Goal: Transaction & Acquisition: Purchase product/service

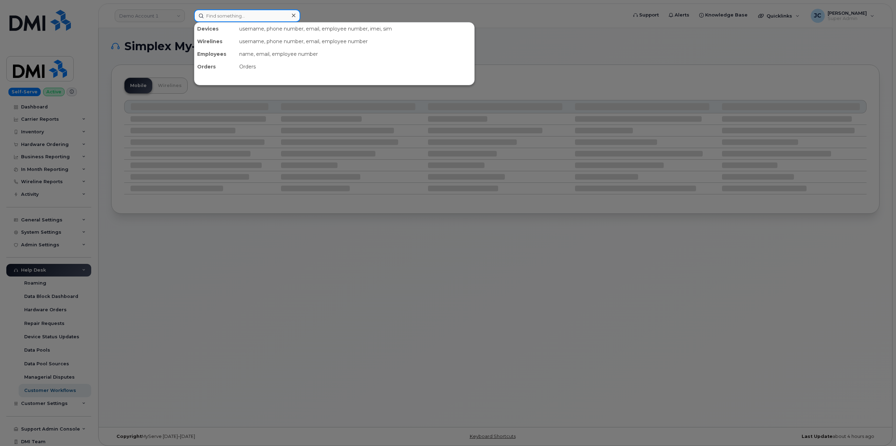
click at [223, 15] on input at bounding box center [247, 15] width 106 height 13
click at [234, 16] on input at bounding box center [247, 15] width 106 height 13
paste input "Alexandra Pueyo-Gasdik"
type input "Alexandra Pueyo-Gasdik"
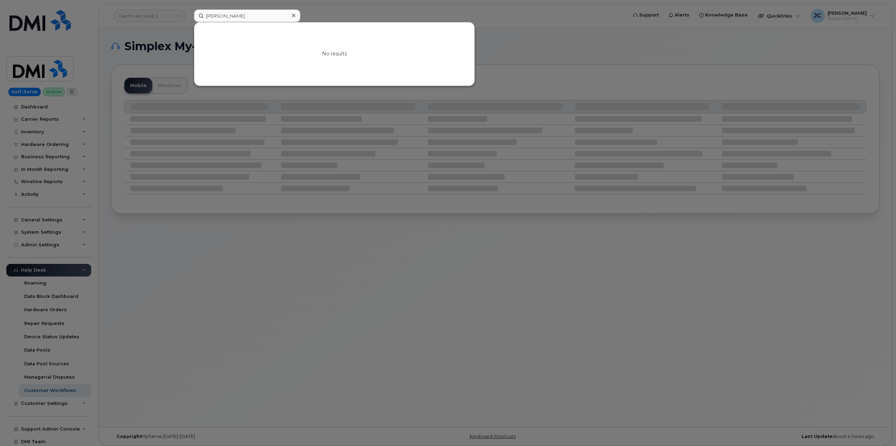
click at [292, 14] on icon at bounding box center [294, 16] width 4 height 4
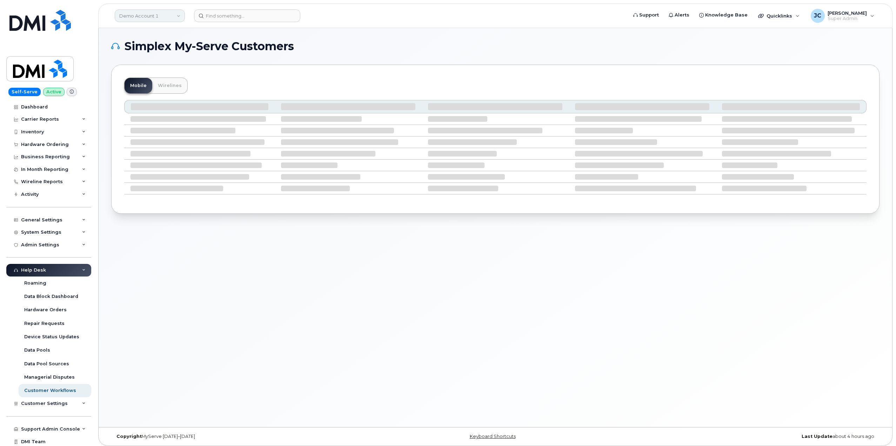
click at [174, 13] on link "Demo Account 1" at bounding box center [150, 15] width 70 height 13
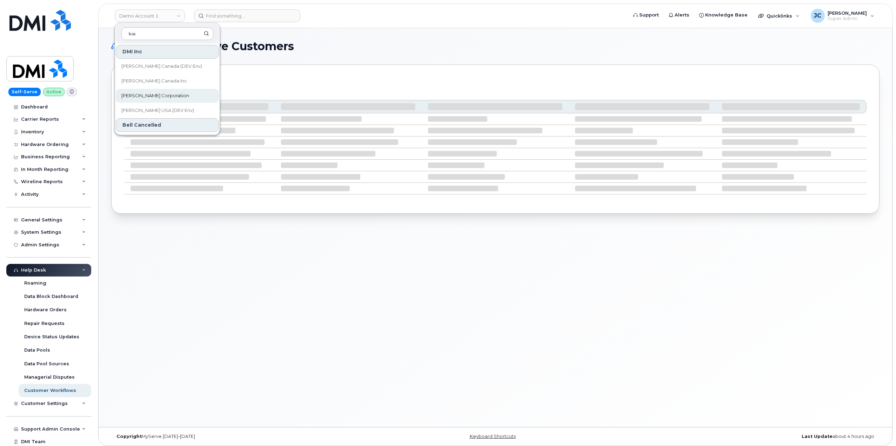
type input "kie"
click at [143, 96] on span "[PERSON_NAME] Corporation" at bounding box center [155, 95] width 68 height 7
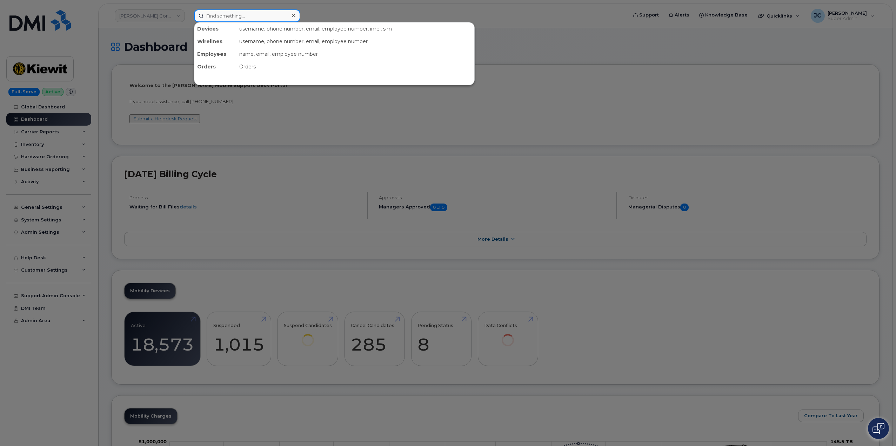
click at [218, 17] on input at bounding box center [247, 15] width 106 height 13
paste input "Alexandra Pueyo-Gasdik"
type input "Alexandra Pueyo-Gasdik"
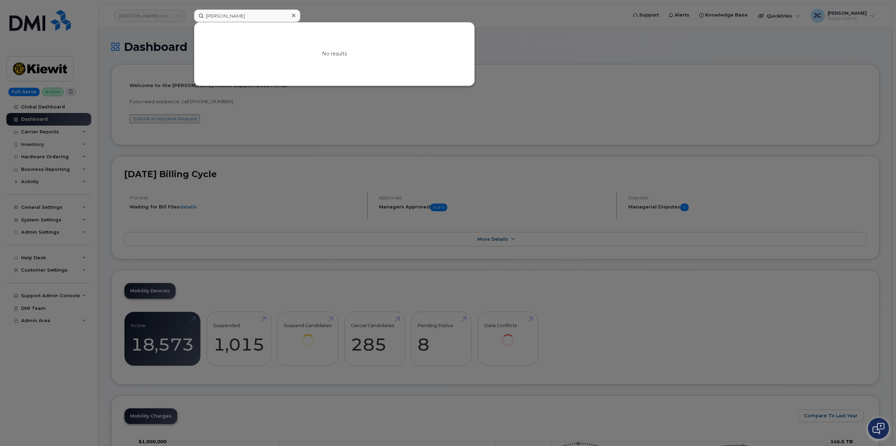
click at [295, 17] on icon at bounding box center [294, 16] width 4 height 6
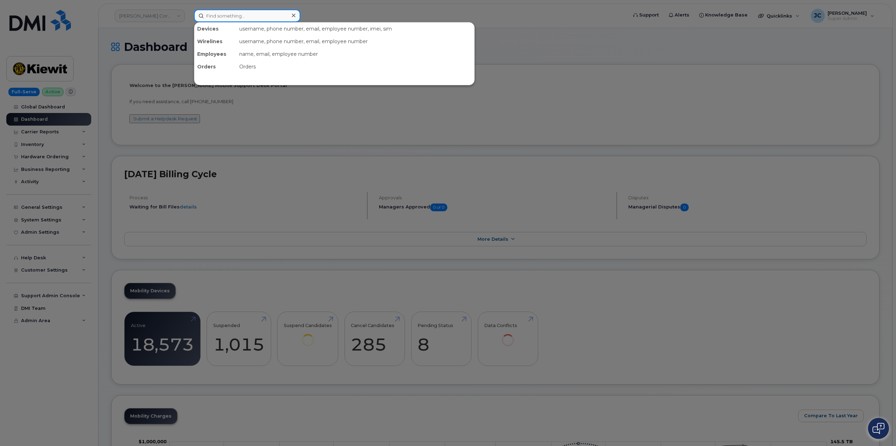
click at [208, 16] on input at bounding box center [247, 15] width 106 height 13
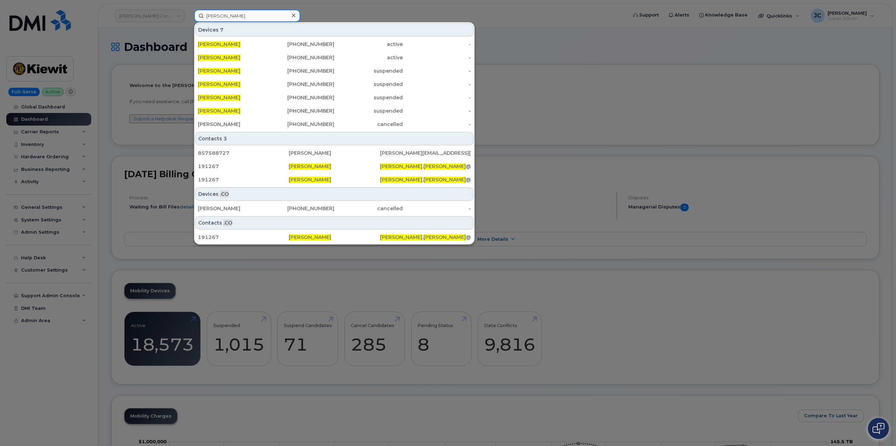
type input "alan laubert"
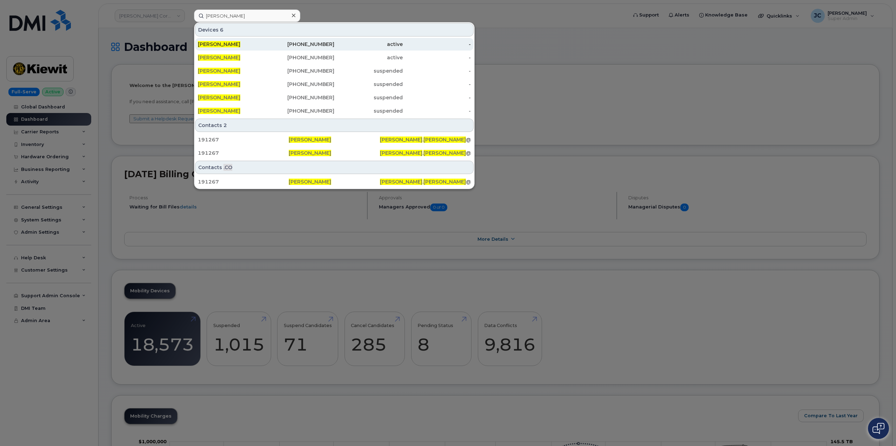
click at [315, 44] on div "860-936-1921" at bounding box center [300, 44] width 68 height 7
click at [215, 56] on span "Alan Laubert" at bounding box center [219, 57] width 42 height 6
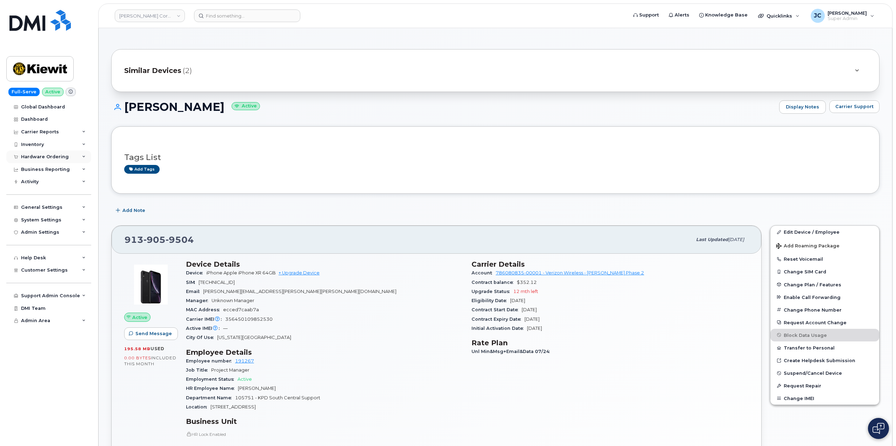
click at [86, 158] on div "Hardware Ordering" at bounding box center [48, 156] width 85 height 13
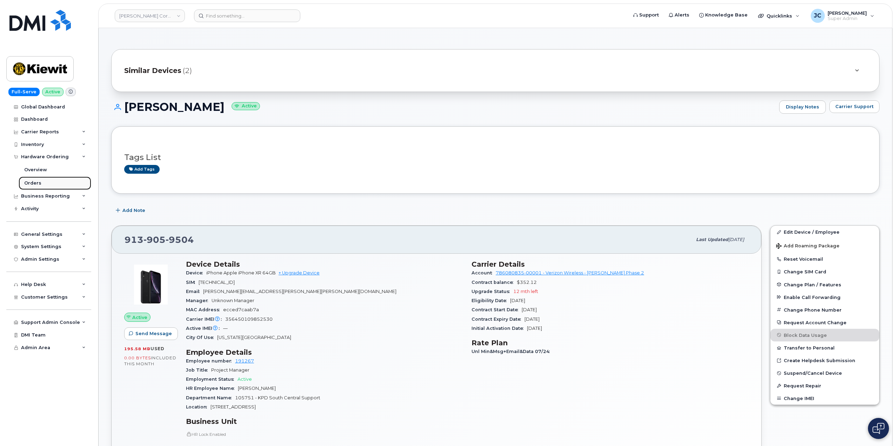
click at [37, 185] on div "Orders" at bounding box center [32, 183] width 17 height 6
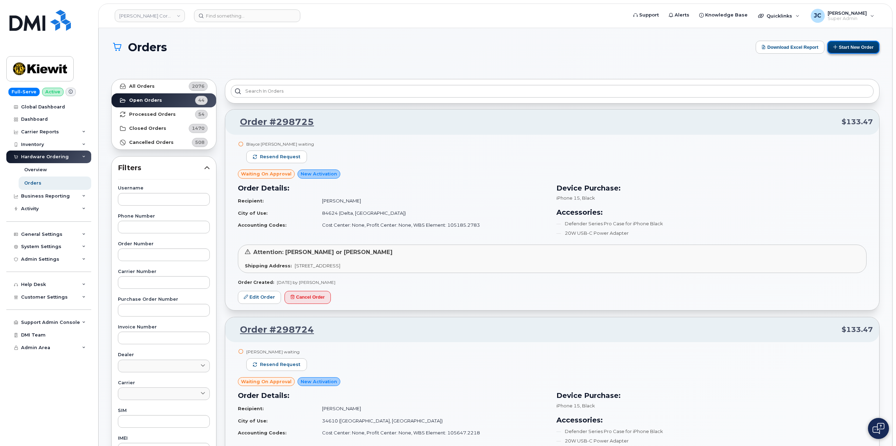
click at [857, 48] on button "Start New Order" at bounding box center [853, 47] width 52 height 13
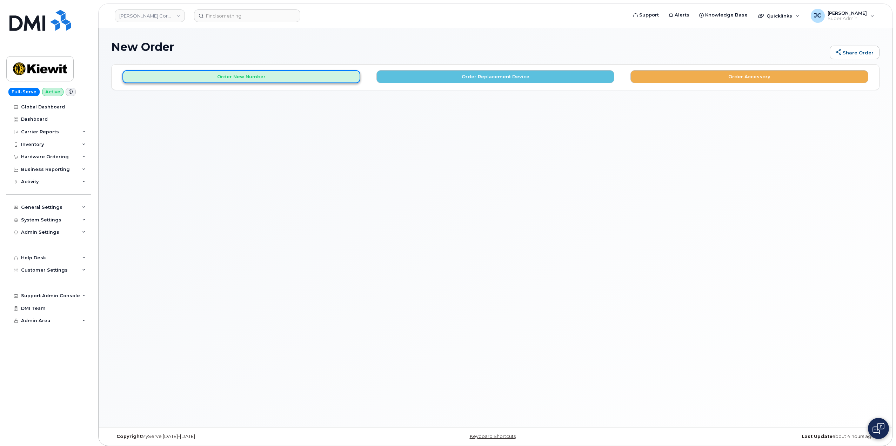
click at [250, 78] on button "Order New Number" at bounding box center [241, 76] width 238 height 13
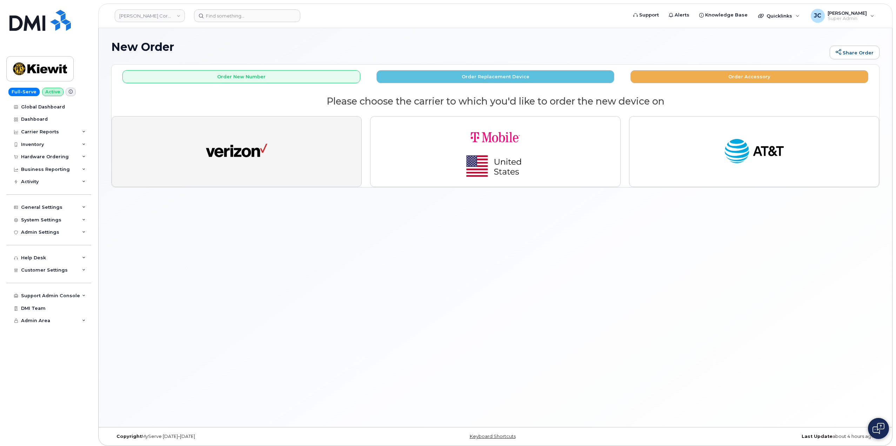
click at [246, 156] on img "button" at bounding box center [236, 152] width 61 height 32
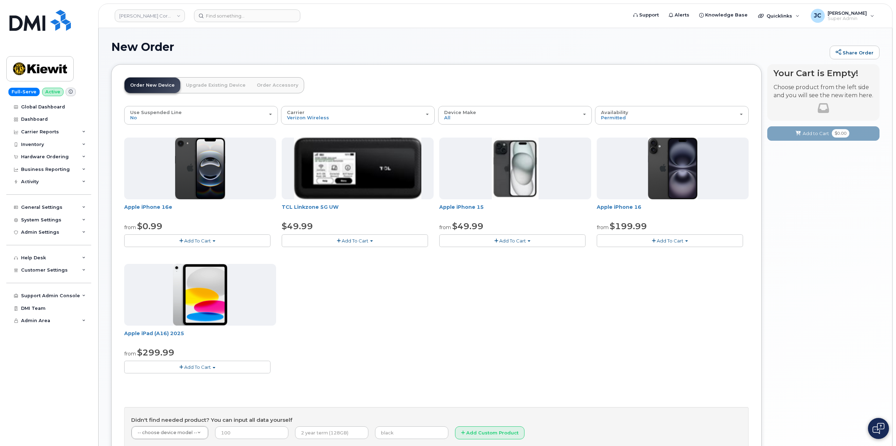
click at [203, 237] on button "Add To Cart" at bounding box center [197, 240] width 146 height 12
click at [185, 254] on link "$0.99 - 2 Year Activation (128GB)" at bounding box center [171, 253] width 90 height 9
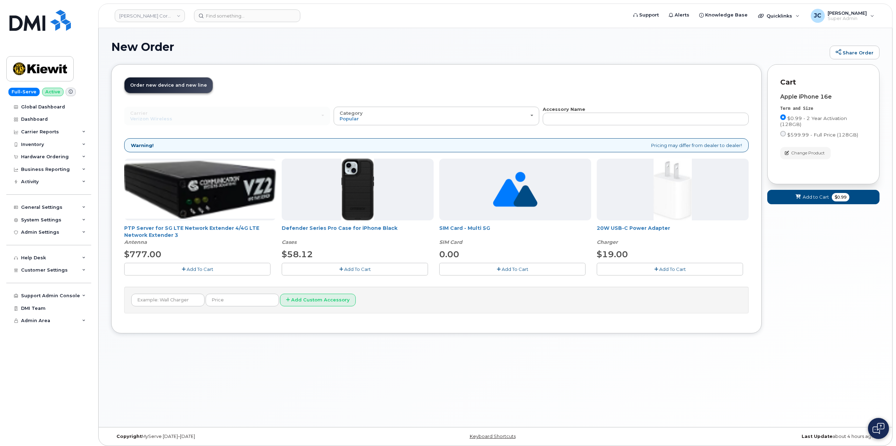
click at [351, 270] on span "Add To Cart" at bounding box center [357, 269] width 27 height 6
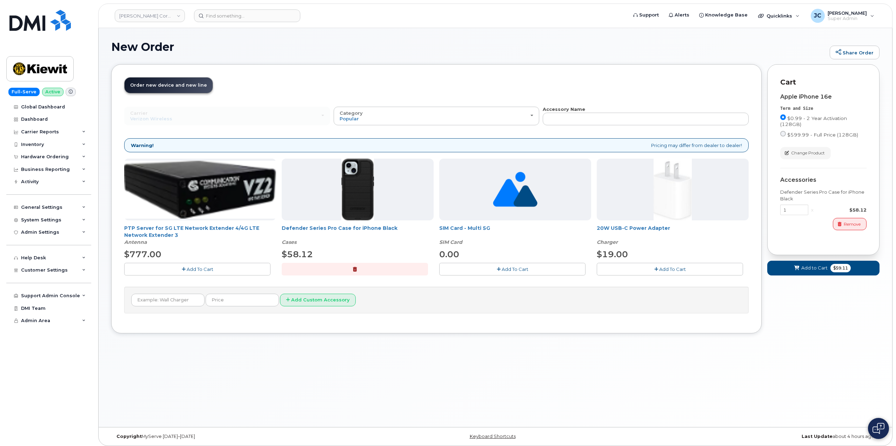
click at [675, 269] on span "Add To Cart" at bounding box center [672, 269] width 27 height 6
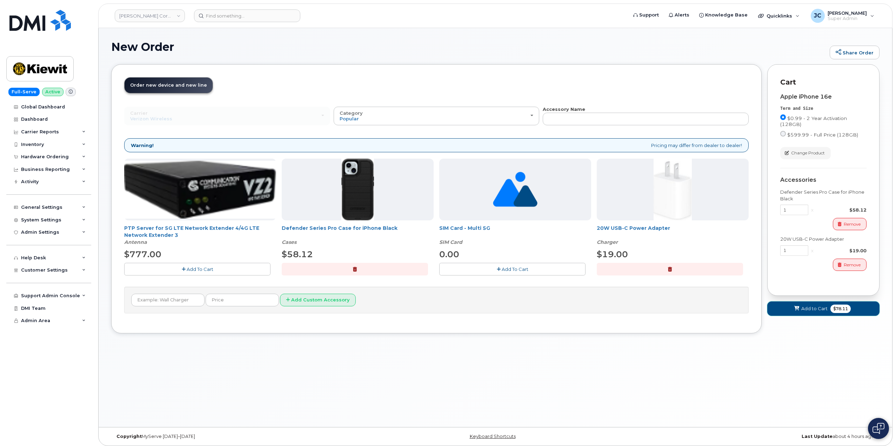
click at [820, 307] on span "Add to Cart" at bounding box center [814, 308] width 26 height 7
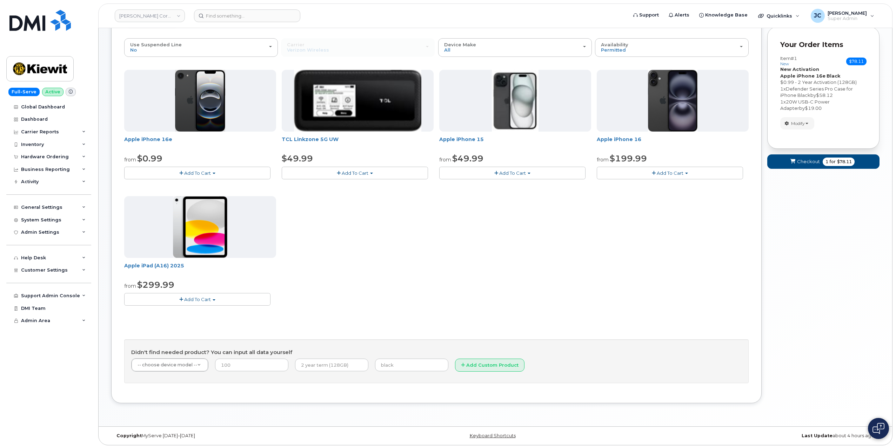
scroll to position [70, 0]
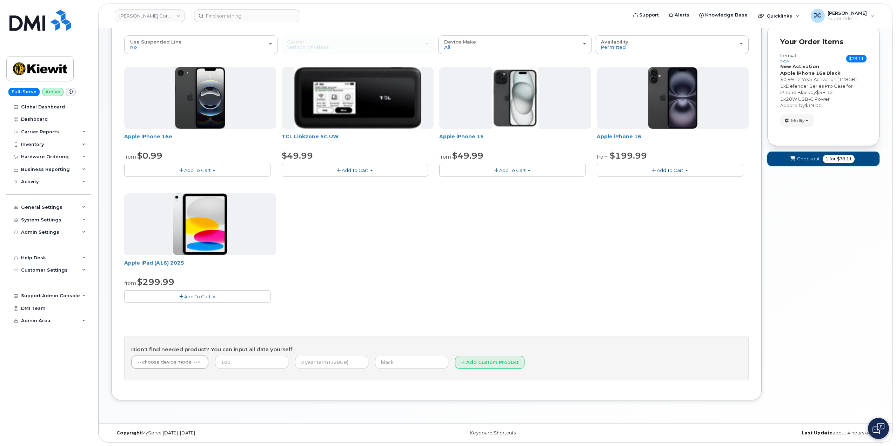
click at [808, 159] on span "Checkout" at bounding box center [808, 158] width 23 height 7
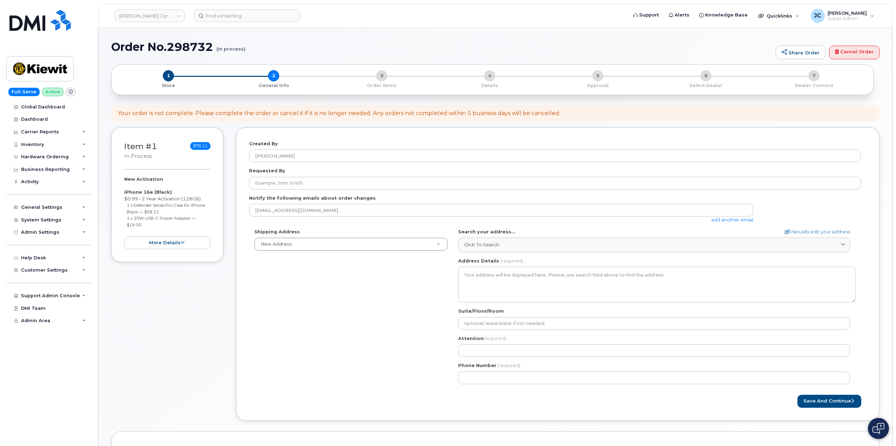
select select
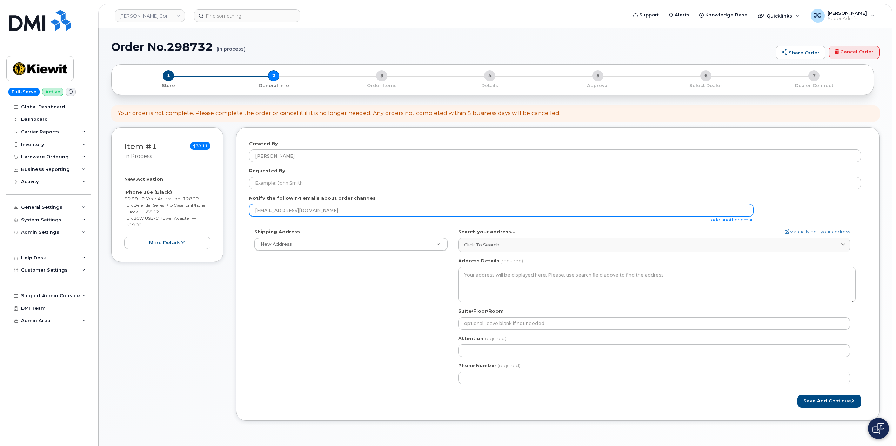
drag, startPoint x: 309, startPoint y: 210, endPoint x: 220, endPoint y: 207, distance: 89.1
click at [221, 209] on div "Item #1 in process $78.11 New Activation iPhone 16e (Black) $0.99 - 2 Year Acti…" at bounding box center [495, 279] width 768 height 304
paste input "[PERSON_NAME][EMAIL_ADDRESS][PERSON_NAME][PERSON_NAME][DOMAIN_NAME]"
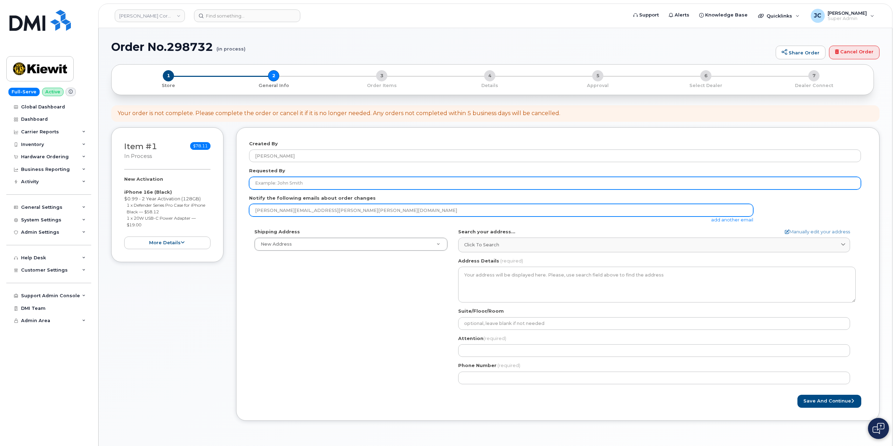
type input "[PERSON_NAME][EMAIL_ADDRESS][PERSON_NAME][PERSON_NAME][DOMAIN_NAME]"
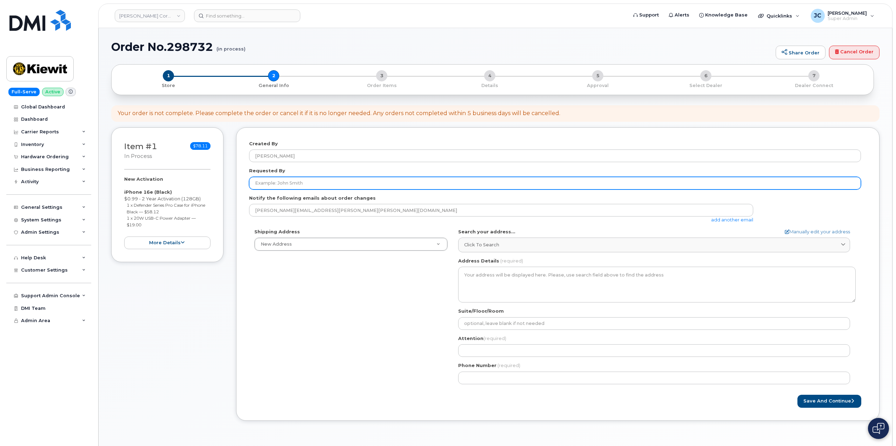
click at [316, 182] on input "Requested By" at bounding box center [555, 183] width 612 height 13
type input "Alan Laubert"
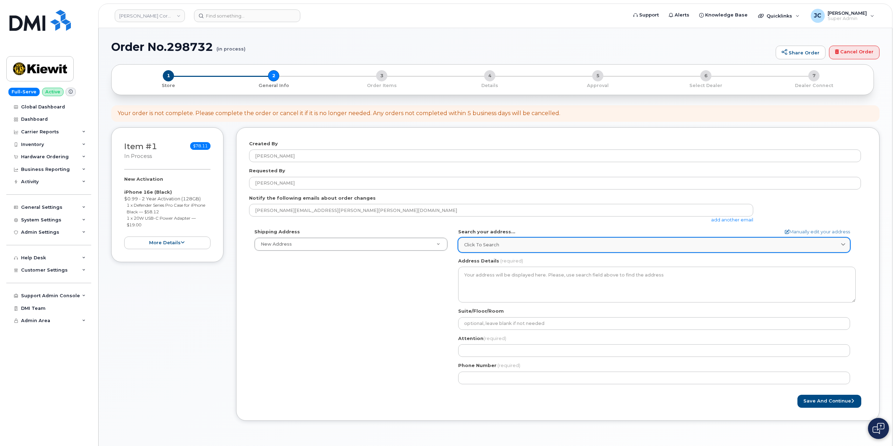
click at [471, 243] on span "Click to search" at bounding box center [481, 244] width 35 height 7
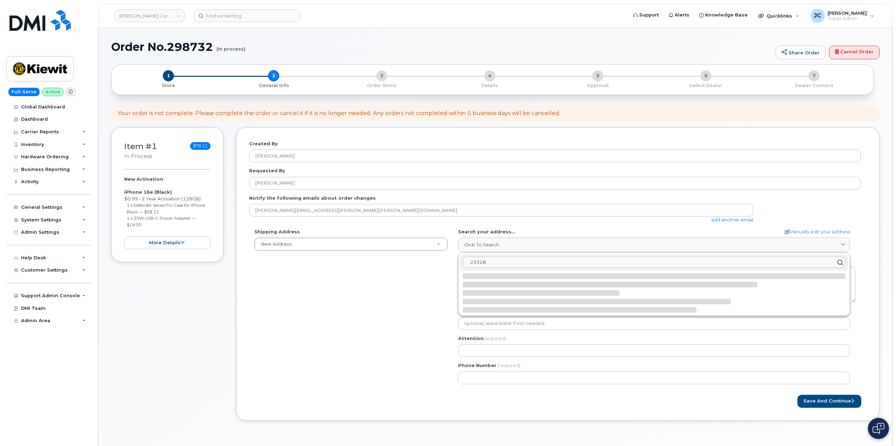
drag, startPoint x: 482, startPoint y: 264, endPoint x: 483, endPoint y: 273, distance: 9.2
click at [482, 265] on input "23328" at bounding box center [654, 262] width 383 height 11
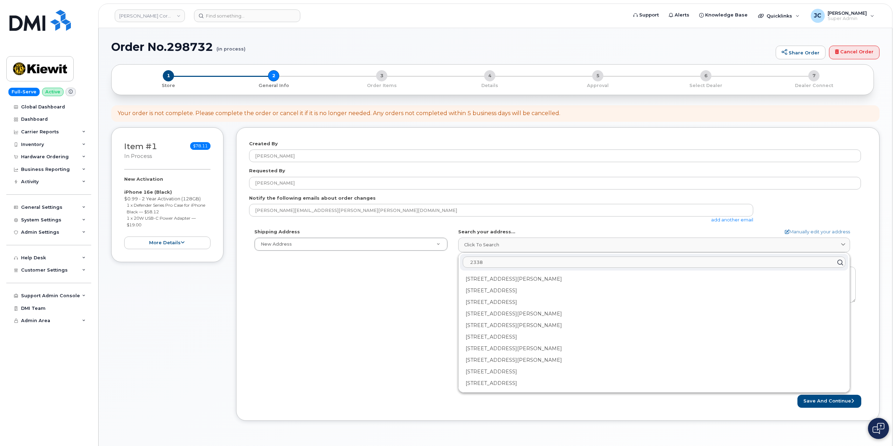
drag, startPoint x: 489, startPoint y: 262, endPoint x: 395, endPoint y: 265, distance: 94.0
click at [395, 265] on div "Shipping Address New Address New Address AB Search your address... Manually edi…" at bounding box center [555, 308] width 612 height 161
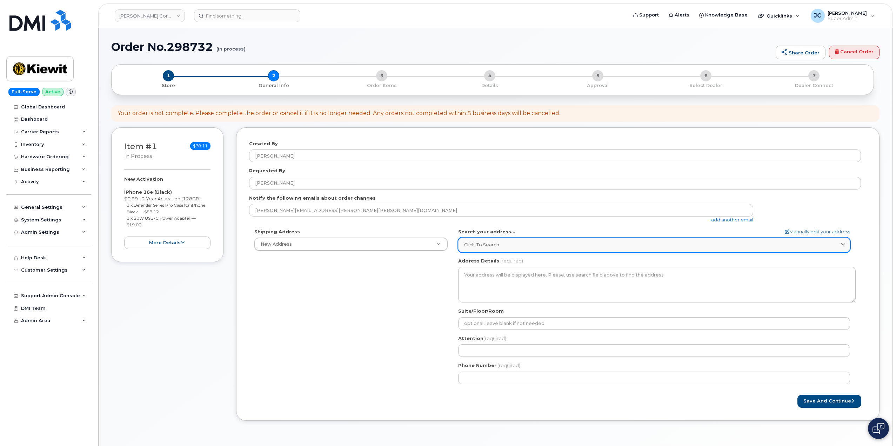
click at [512, 247] on div "Click to search" at bounding box center [654, 244] width 380 height 7
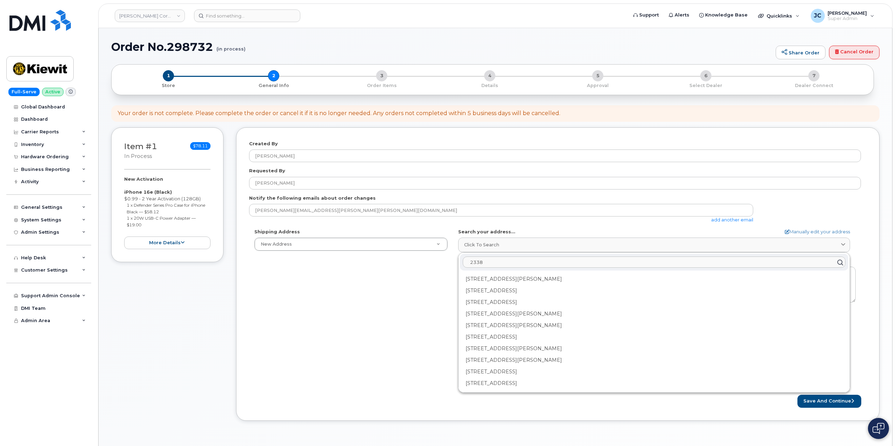
drag, startPoint x: 485, startPoint y: 261, endPoint x: 472, endPoint y: 264, distance: 13.3
paste input "Harvey Mitchell Parkway South"
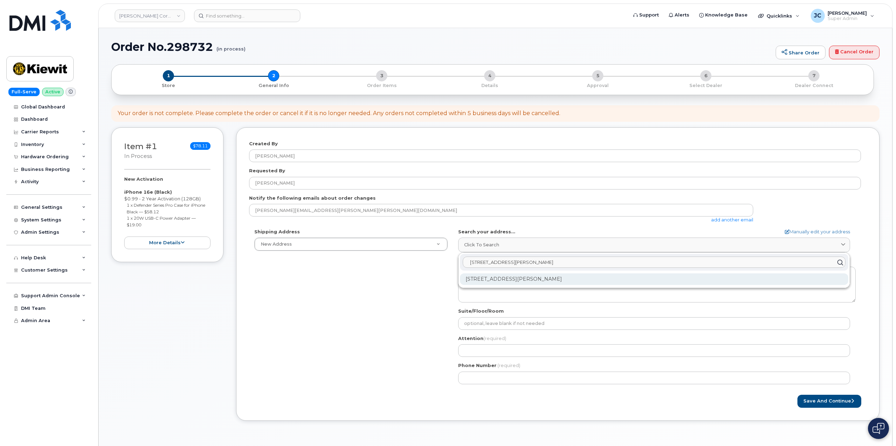
type input "2338 Harvey Mitchell Parkway South 8105"
click at [574, 277] on div "2338 Harvey Mitchell Pkwy S Apt 8105 College Station TX 77845-5144" at bounding box center [654, 279] width 388 height 12
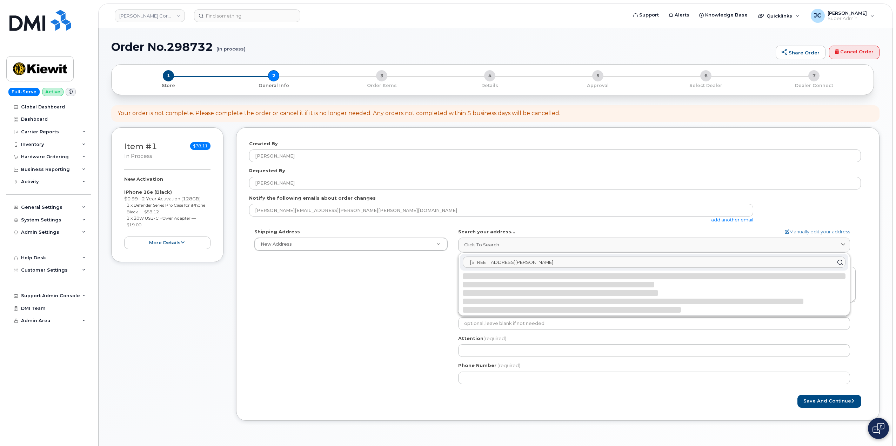
select select
type textarea "2338 Harvey Mitchell Pkwy S Apt 8105 COLLEGE STATION TX 77845-5144 UNITED STATES"
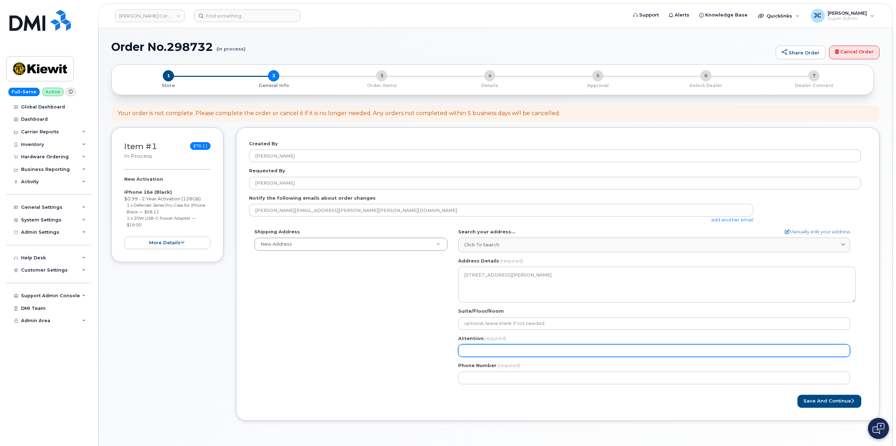
click at [498, 352] on input "Attention (required)" at bounding box center [654, 350] width 392 height 13
select select
type input "A"
select select
type input "AT"
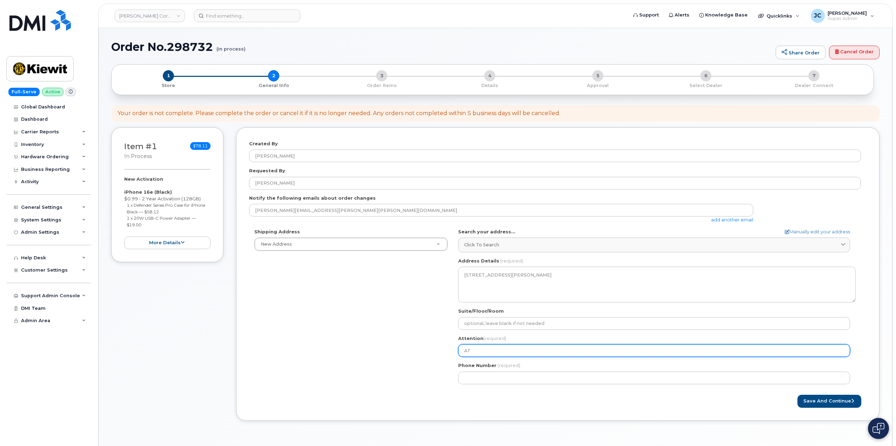
select select
type input "ATT"
select select
type input "ATTN"
select select
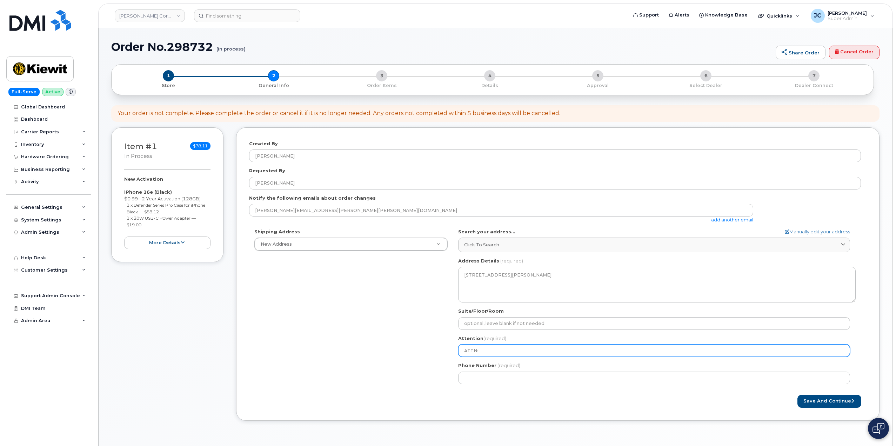
type input "ATTN:"
select select
type input "ATTN: A"
select select
type input "ATTN: Al"
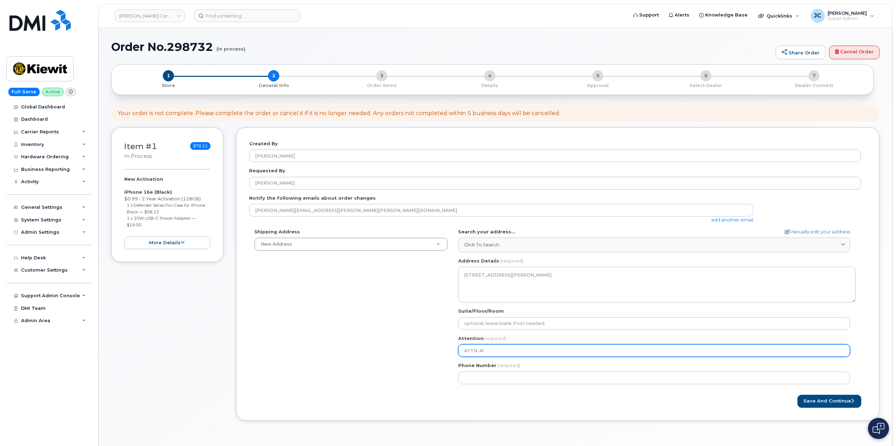
select select
type input "ATTN: Ala"
select select
type input "ATTN: Alan"
select select
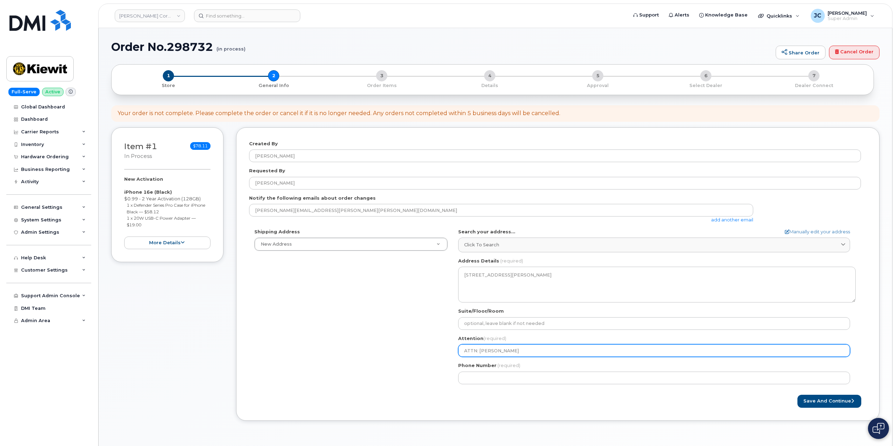
type input "ATTN: Alan L"
select select
type input "ATTN: Alan La"
select select
type input "ATTN: Alan Lau"
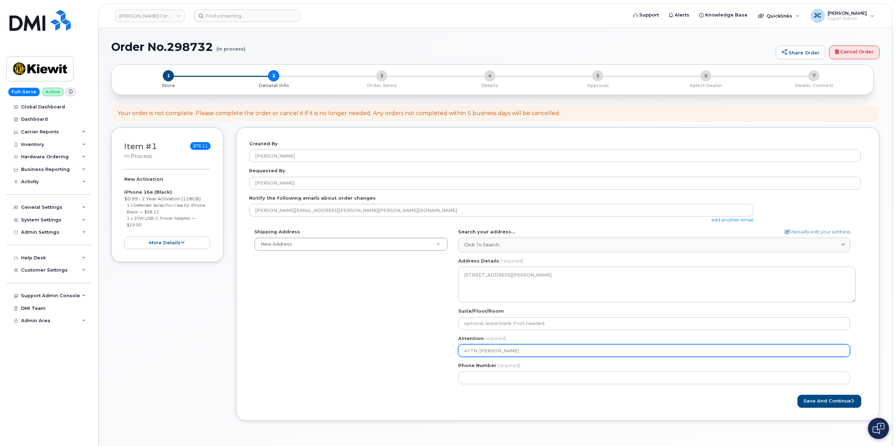
select select
type input "ATTN: Alan Laub"
select select
type input "ATTN: Alan Laub e"
select select
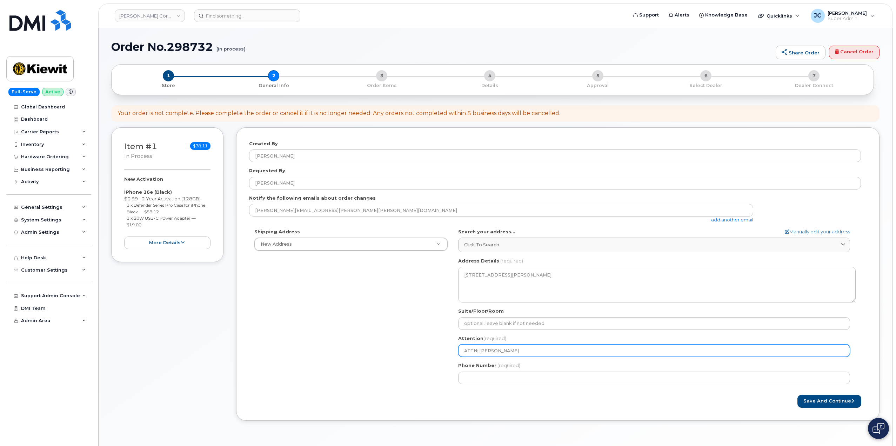
type input "ATTN: Alan Laub"
select select
type input "ATTN: Alan Lau"
select select
type input "ATTN: Alan Laub"
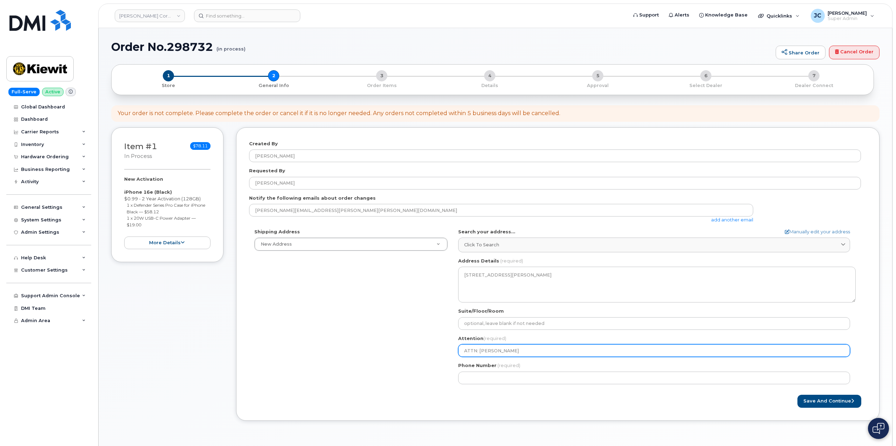
select select
type input "ATTN: Alan Laube"
select select
type input "ATTN: Alan Lauber"
select select
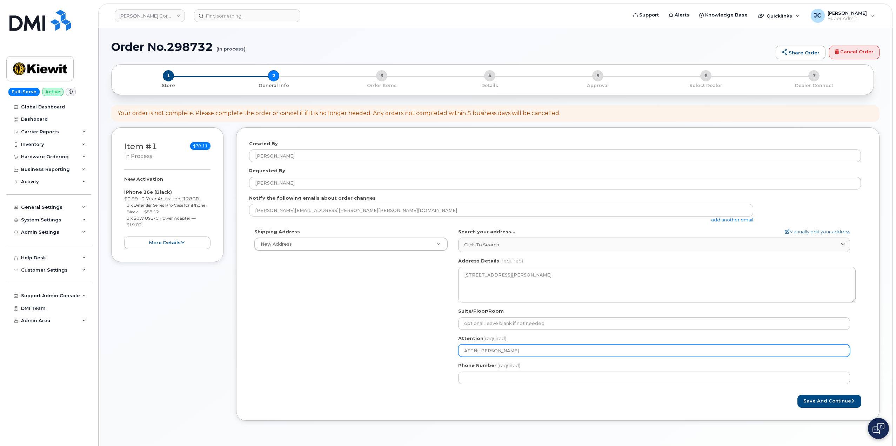
type input "ATTN: Alan Laubert"
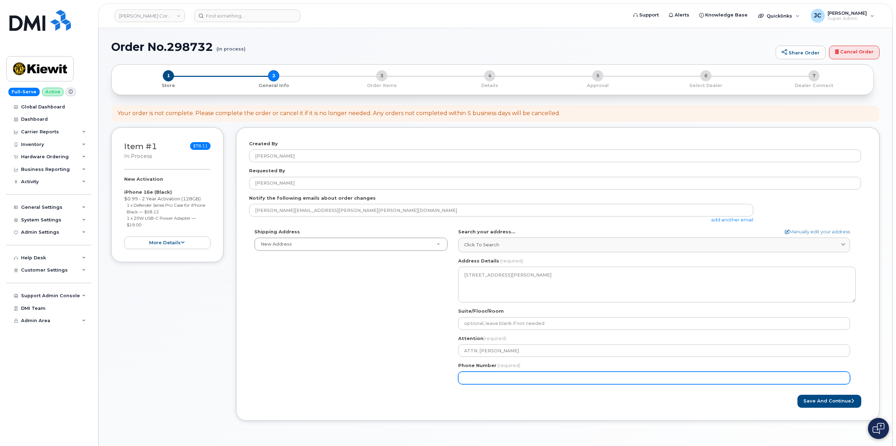
click at [474, 376] on input "Phone Number" at bounding box center [654, 377] width 392 height 13
paste input "913.9059504"
type input "913.9059504"
click at [473, 376] on input "913.9059504" at bounding box center [654, 377] width 392 height 13
click at [473, 379] on input "913.9059504" at bounding box center [654, 377] width 392 height 13
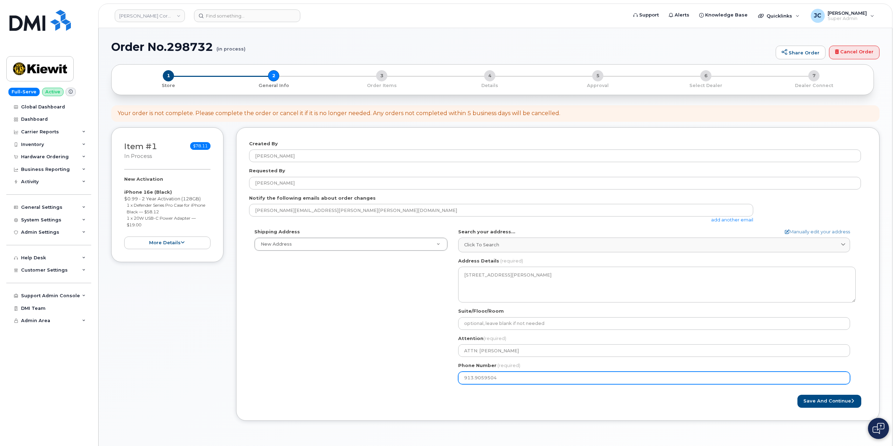
click at [475, 377] on input "913.9059504" at bounding box center [654, 377] width 392 height 13
select select
type input "9139059504"
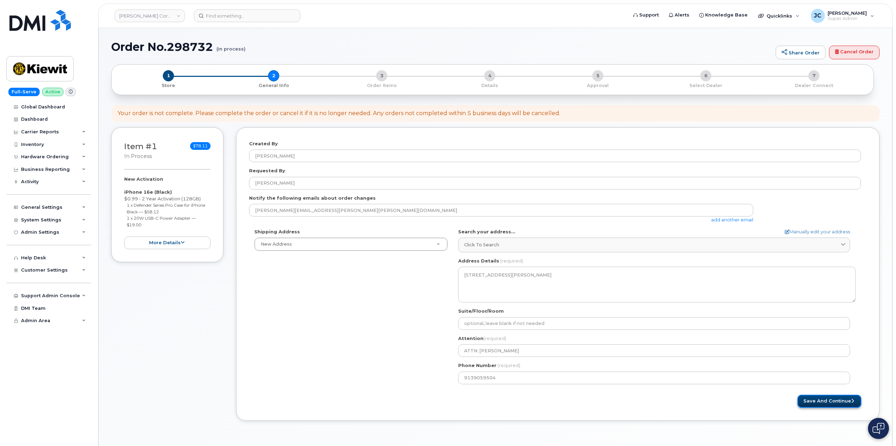
click at [831, 399] on button "Save and Continue" at bounding box center [829, 401] width 64 height 13
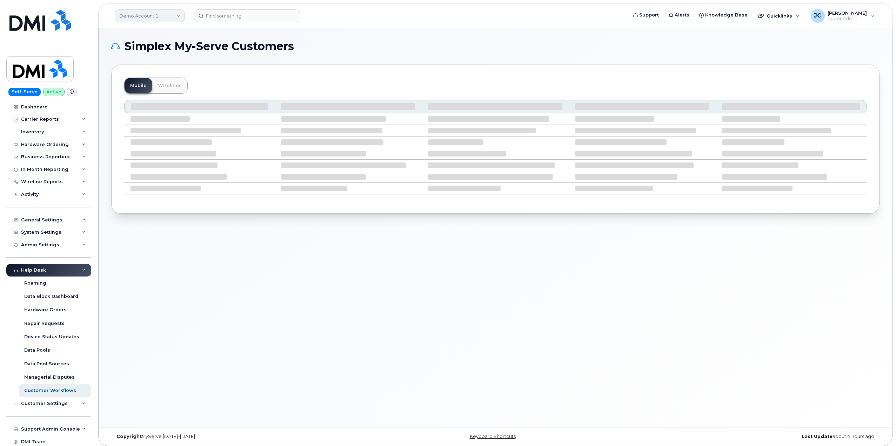
click at [159, 15] on link "Demo Account 1" at bounding box center [150, 15] width 70 height 13
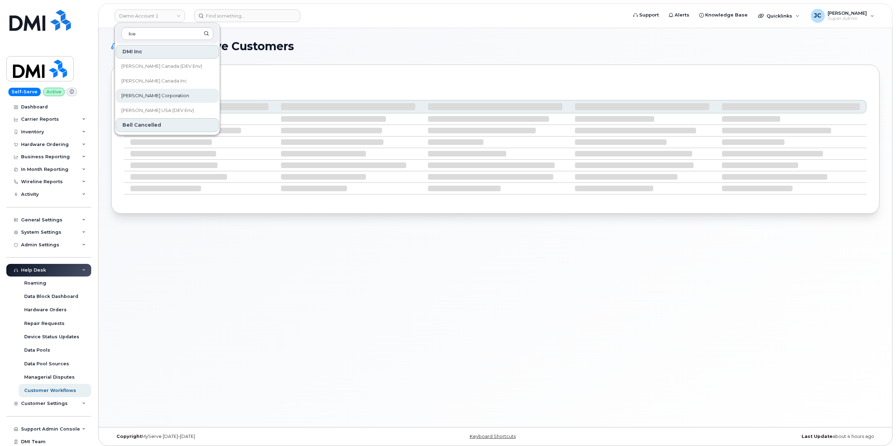
type input "kie"
click at [149, 94] on span "[PERSON_NAME] Corporation" at bounding box center [155, 95] width 68 height 7
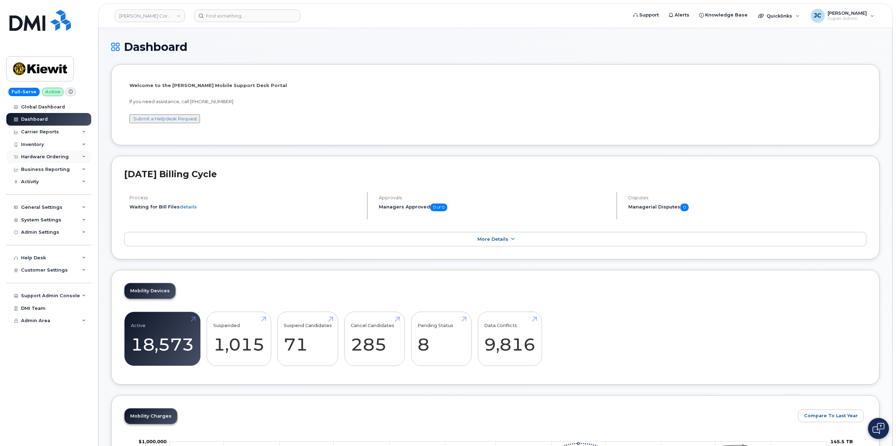
click at [85, 157] on div "Hardware Ordering" at bounding box center [48, 156] width 85 height 13
click at [218, 9] on header "[PERSON_NAME] Corporation Support Alerts Knowledge Base Quicklinks Suspend / Ca…" at bounding box center [495, 16] width 794 height 25
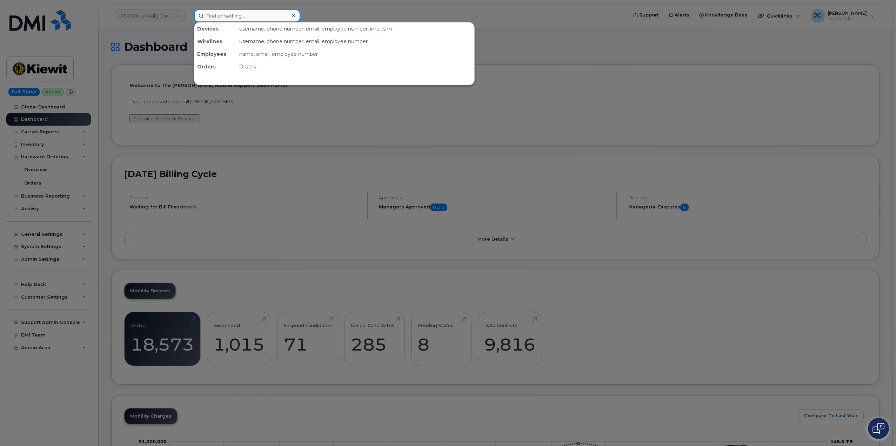
click at [216, 18] on input at bounding box center [247, 15] width 106 height 13
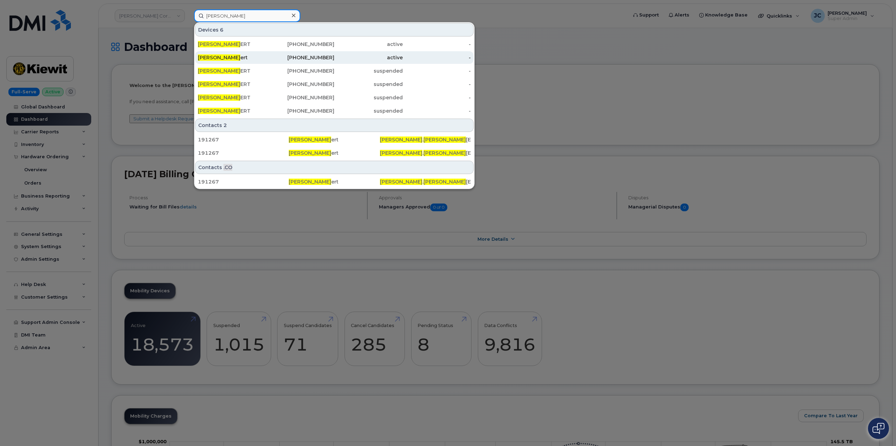
type input "alan laub"
click at [217, 57] on span "Alan Laub" at bounding box center [219, 57] width 42 height 6
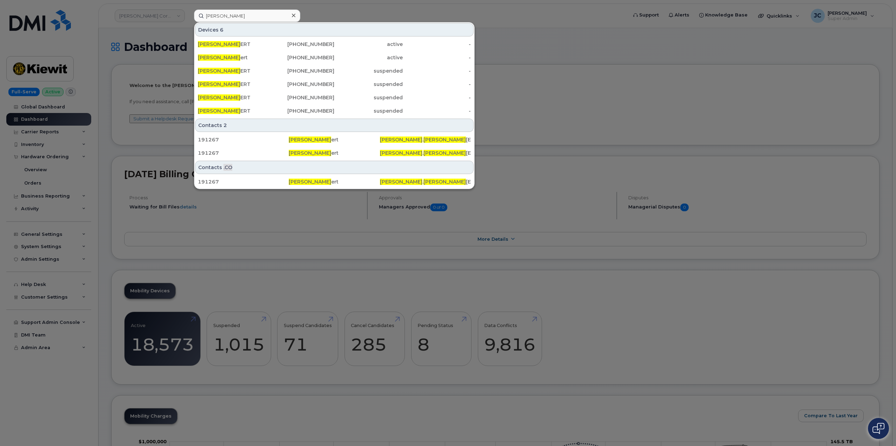
click at [458, 16] on div at bounding box center [448, 223] width 896 height 446
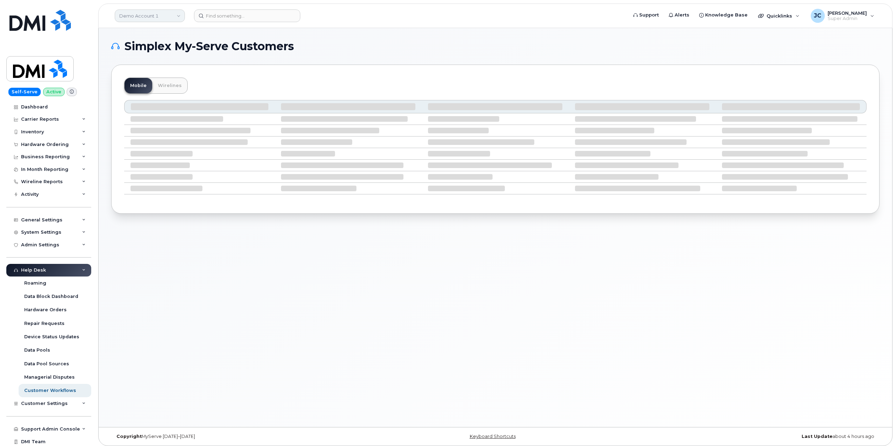
click at [151, 15] on link "Demo Account 1" at bounding box center [150, 15] width 70 height 13
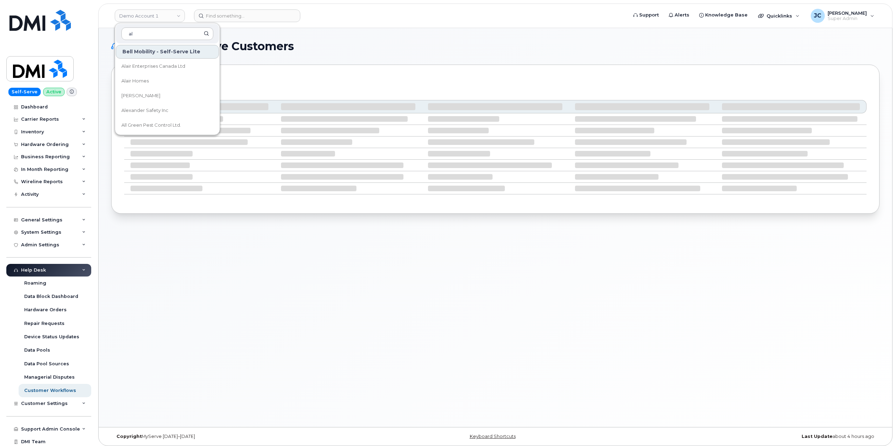
type input "a"
type input "kie"
drag, startPoint x: 141, startPoint y: 95, endPoint x: 147, endPoint y: 93, distance: 6.3
click at [141, 95] on span "[PERSON_NAME] Corporation" at bounding box center [155, 95] width 68 height 7
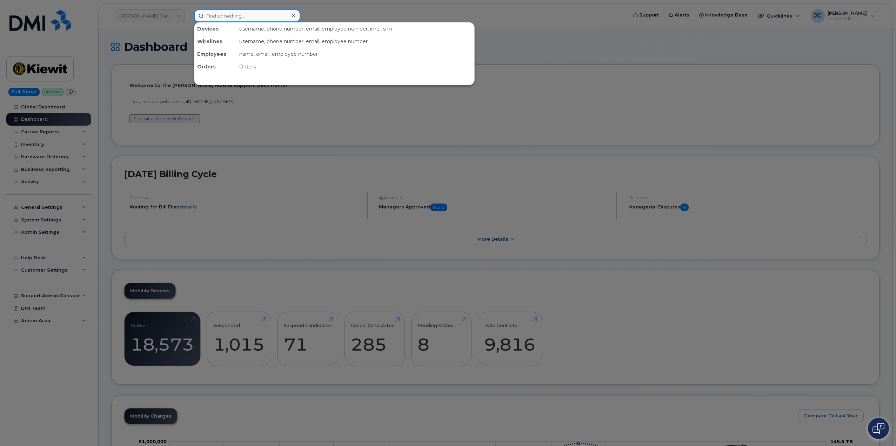
click at [240, 21] on input at bounding box center [247, 15] width 106 height 13
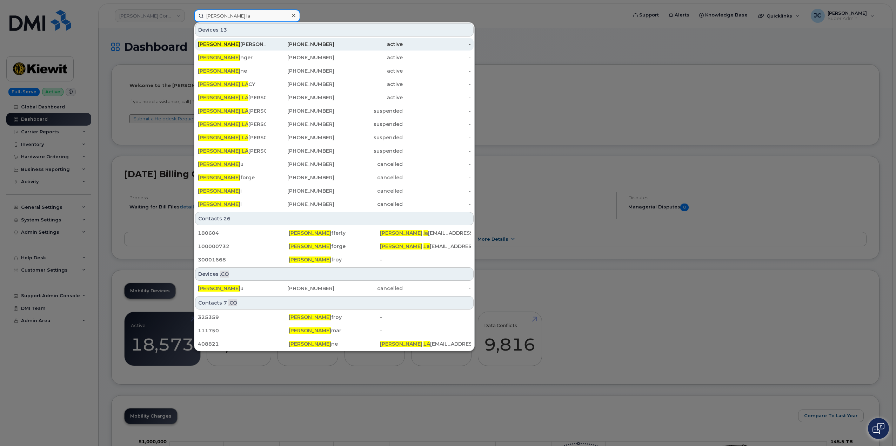
type input "alan la"
click at [218, 43] on div "Alan La ubert" at bounding box center [232, 44] width 68 height 7
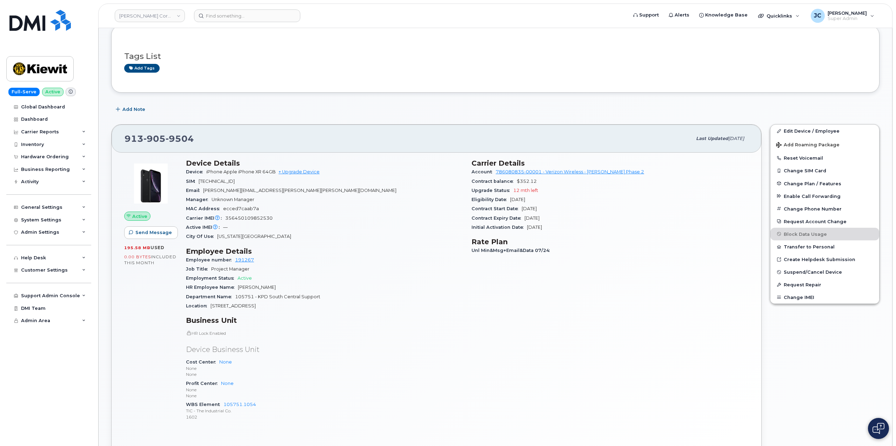
scroll to position [105, 0]
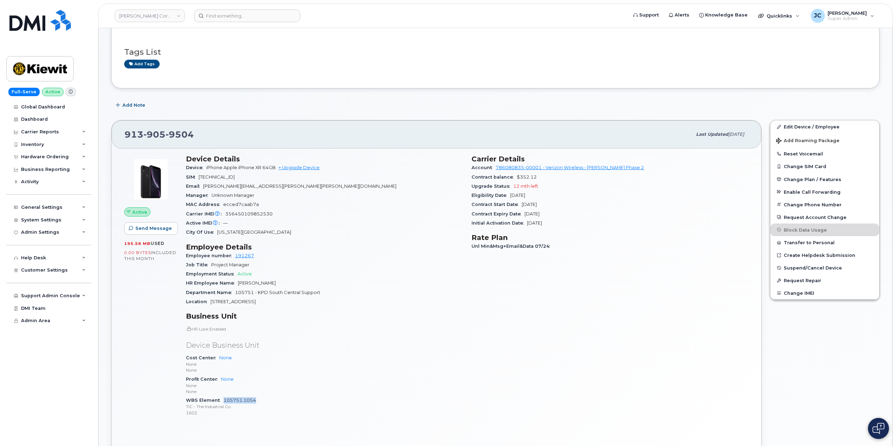
drag, startPoint x: 262, startPoint y: 400, endPoint x: 229, endPoint y: 399, distance: 33.3
click at [225, 400] on div "WBS Element 105751.1054 TIC - The Industrial Co. 1602" at bounding box center [324, 406] width 277 height 21
drag, startPoint x: 229, startPoint y: 398, endPoint x: 279, endPoint y: 400, distance: 50.2
click at [299, 415] on div "Device Details Device iPhone Apple iPhone XR 64GB + Upgrade Device SIM [TECHNIC…" at bounding box center [324, 288] width 285 height 276
drag, startPoint x: 258, startPoint y: 400, endPoint x: 233, endPoint y: 403, distance: 25.5
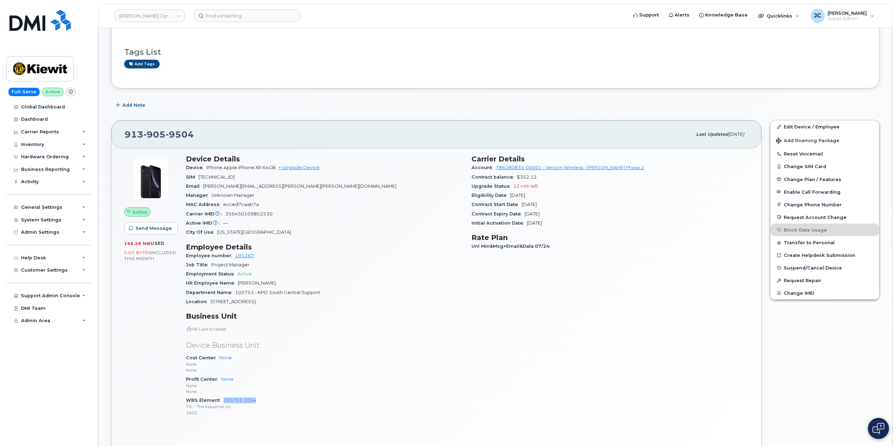
click at [219, 399] on div "WBS Element 105751.1054 TIC - The Industrial Co. 1602" at bounding box center [324, 406] width 277 height 21
copy link "105751.1054"
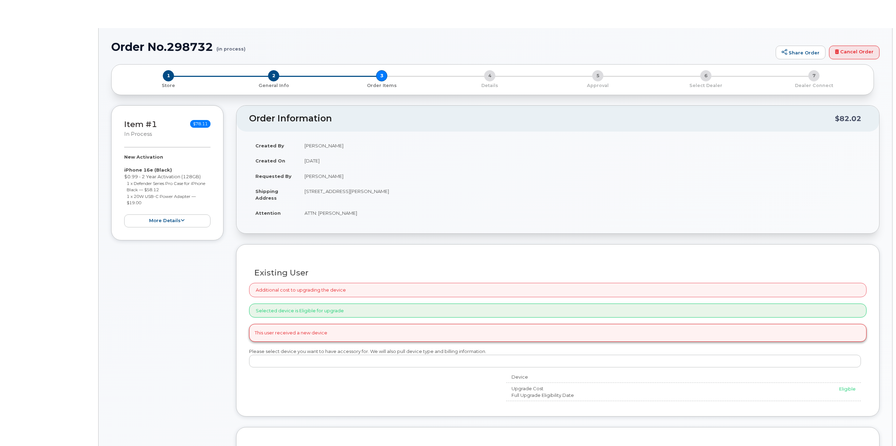
radio input "true"
select select
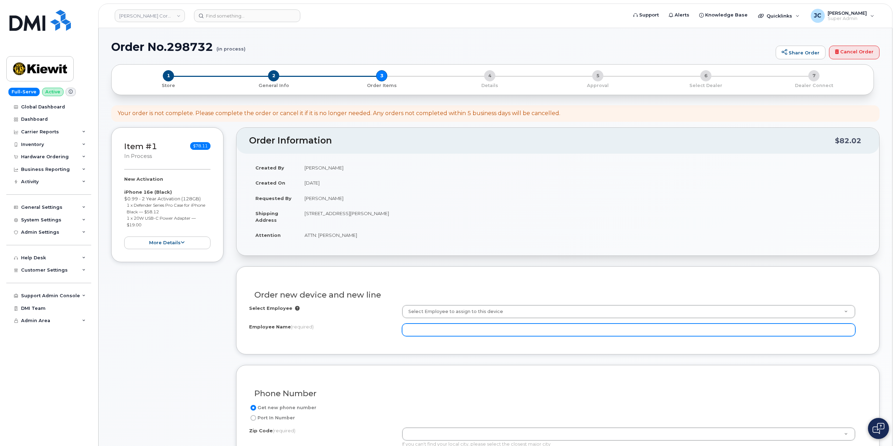
click at [420, 329] on input "Employee Name (required)" at bounding box center [628, 329] width 453 height 13
paste input "[PERSON_NAME]"
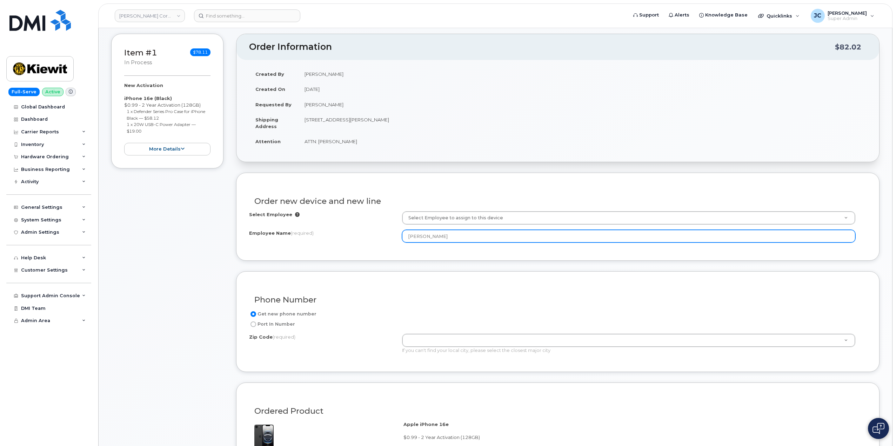
scroll to position [105, 0]
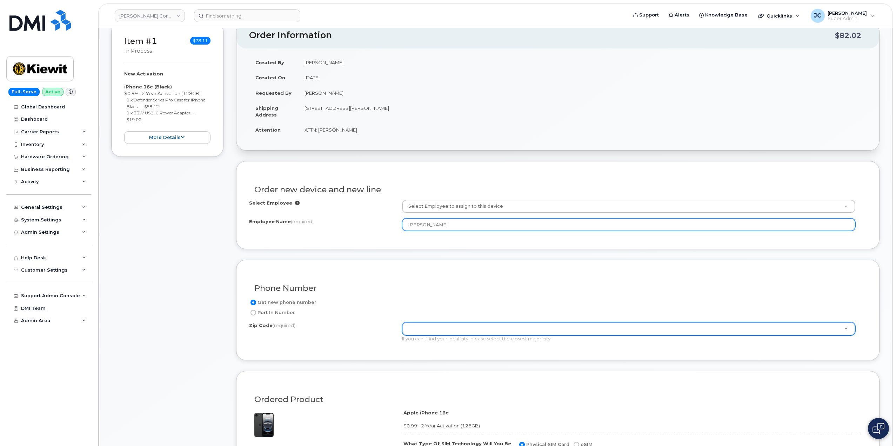
type input "[PERSON_NAME]"
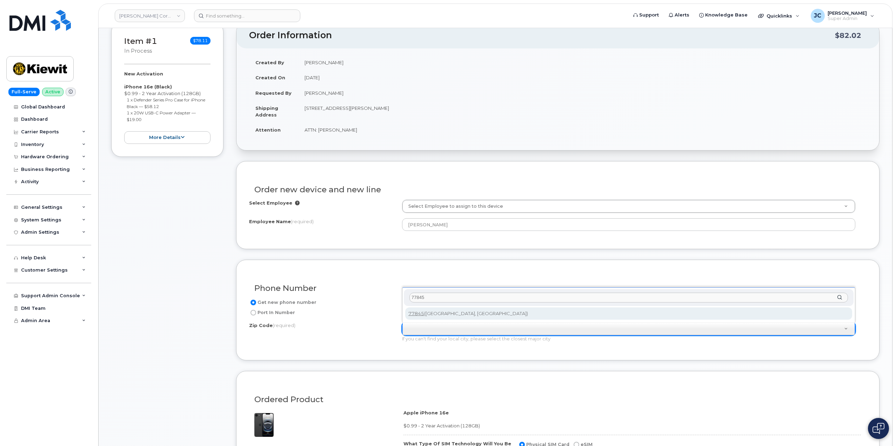
type input "77845"
type input "77845 (College Station, TX)"
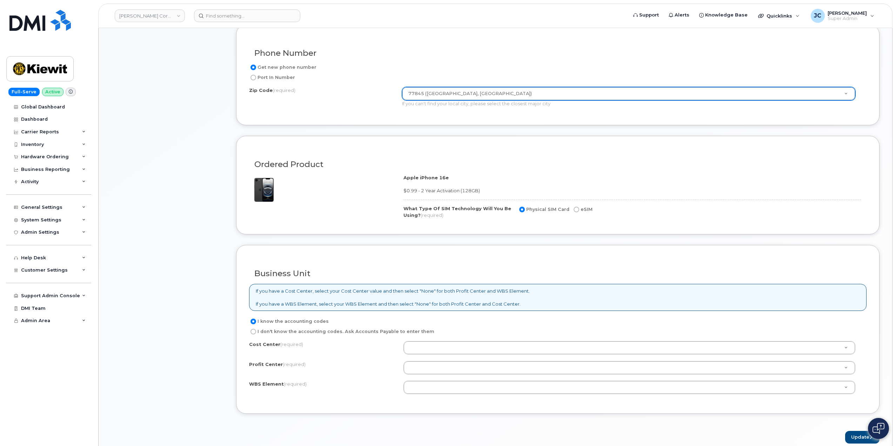
scroll to position [351, 0]
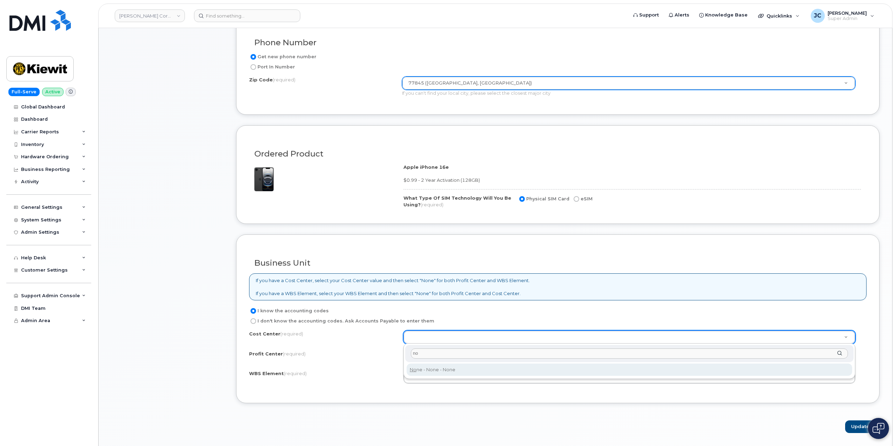
type input "no"
type input "None"
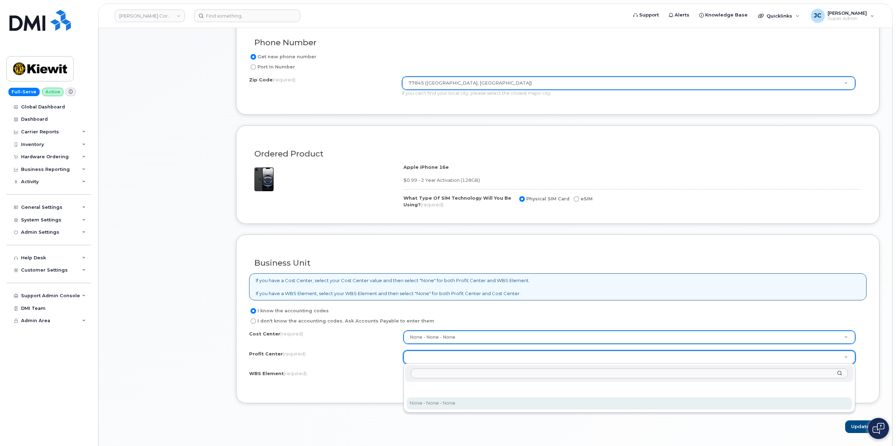
drag, startPoint x: 429, startPoint y: 402, endPoint x: 432, endPoint y: 394, distance: 8.0
select select "None"
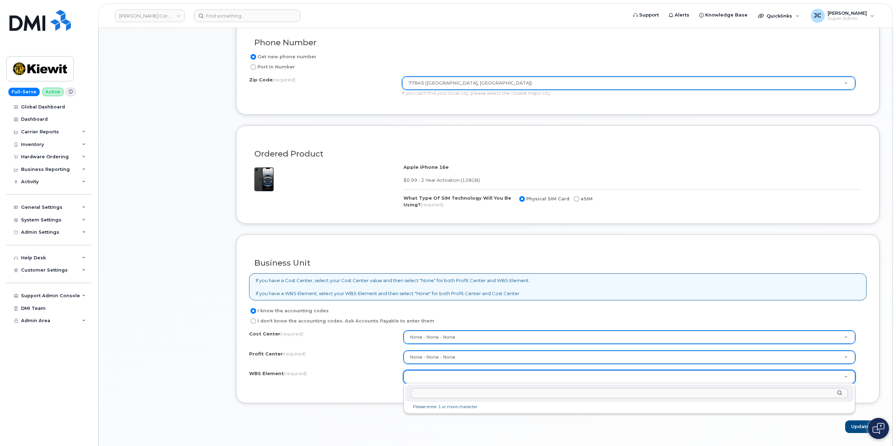
drag, startPoint x: 434, startPoint y: 372, endPoint x: 432, endPoint y: 375, distance: 4.0
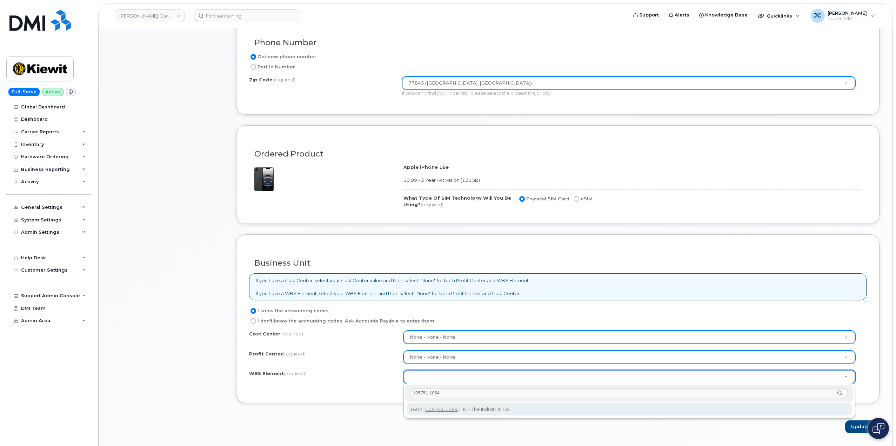
type input "105751.1054"
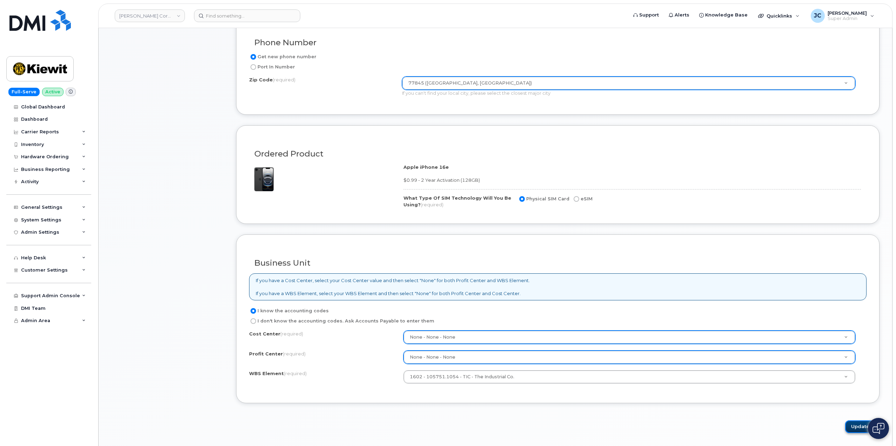
click at [858, 425] on button "Update" at bounding box center [862, 426] width 34 height 13
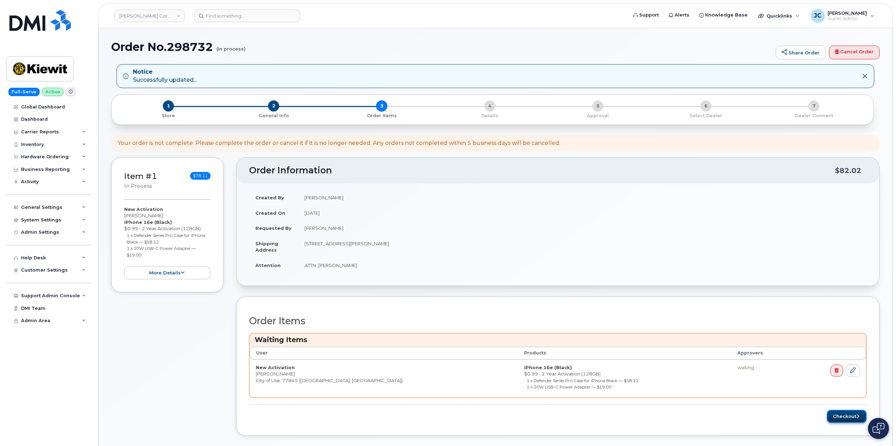
click at [850, 412] on button "Checkout" at bounding box center [847, 416] width 40 height 13
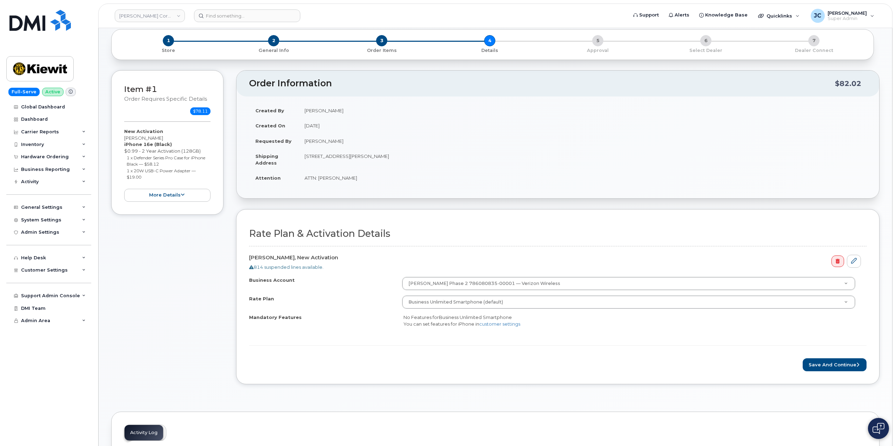
scroll to position [70, 0]
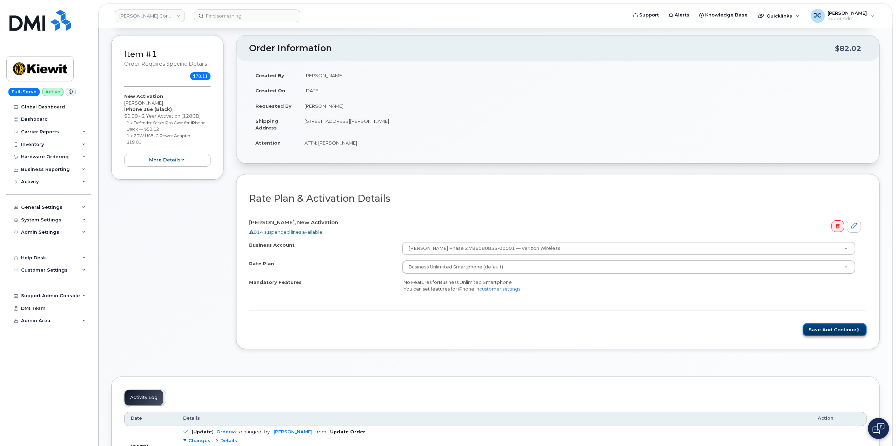
click at [824, 328] on button "Save and Continue" at bounding box center [834, 329] width 64 height 13
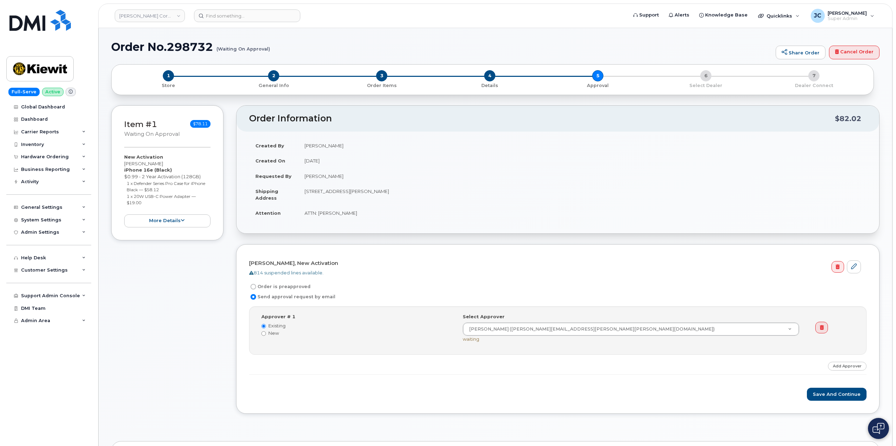
click at [255, 286] on input "Order is preapproved" at bounding box center [253, 287] width 6 height 6
radio input "true"
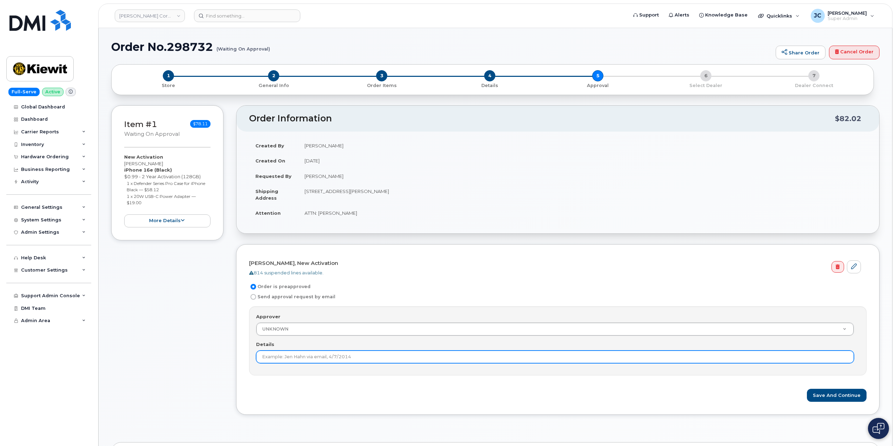
click at [310, 353] on input "Details" at bounding box center [555, 356] width 598 height 13
type input "This order is pre-approved as it is within approved cost range."
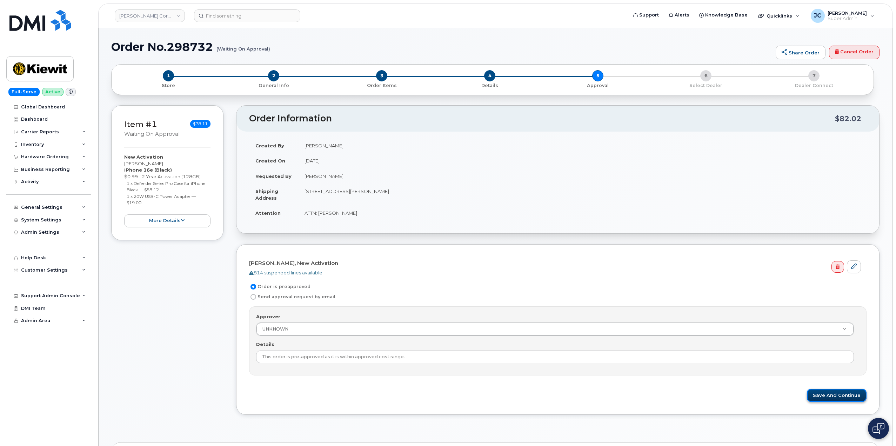
click at [828, 395] on button "Save and Continue" at bounding box center [837, 395] width 60 height 13
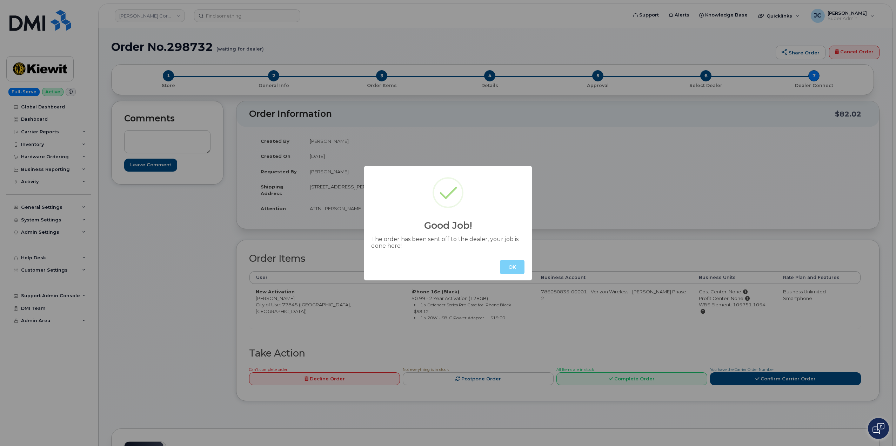
drag, startPoint x: 499, startPoint y: 272, endPoint x: 502, endPoint y: 269, distance: 4.0
click at [501, 270] on div "OK" at bounding box center [448, 267] width 168 height 27
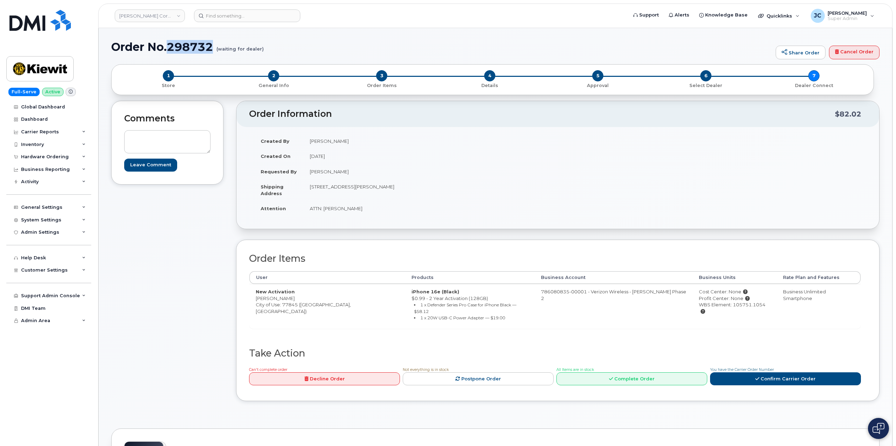
drag, startPoint x: 213, startPoint y: 48, endPoint x: 169, endPoint y: 48, distance: 43.8
click at [169, 48] on h1 "Order No.298732 (waiting for dealer)" at bounding box center [441, 47] width 661 height 12
copy h1 "298732"
click at [30, 22] on img at bounding box center [39, 20] width 61 height 21
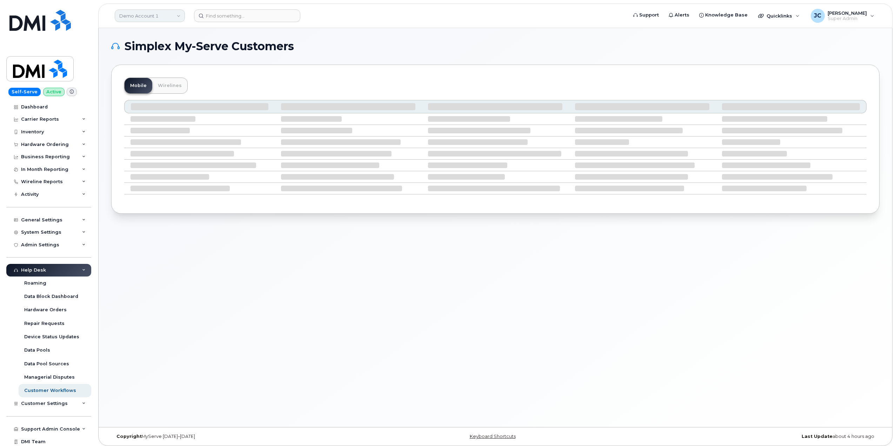
click at [172, 16] on link "Demo Account 1" at bounding box center [150, 15] width 70 height 13
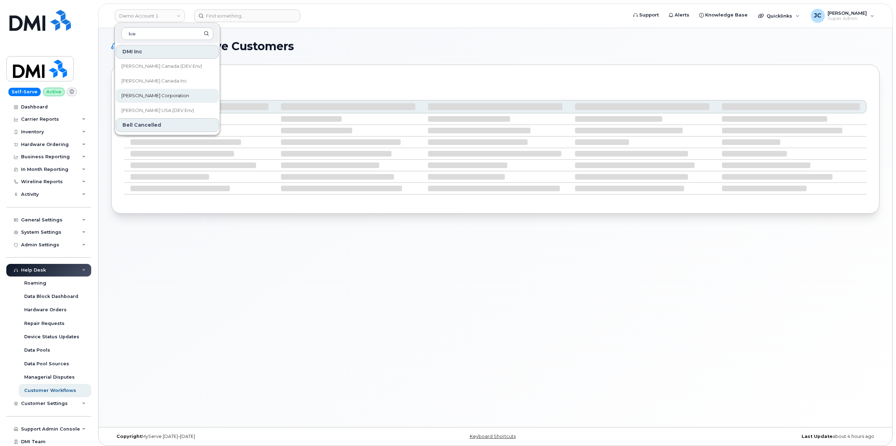
type input "kie"
click at [160, 94] on span "[PERSON_NAME] Corporation" at bounding box center [155, 95] width 68 height 7
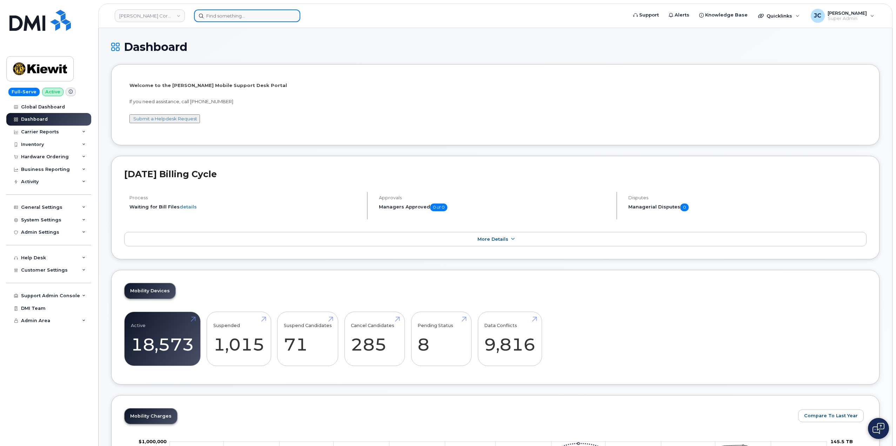
click at [220, 17] on input at bounding box center [247, 15] width 106 height 13
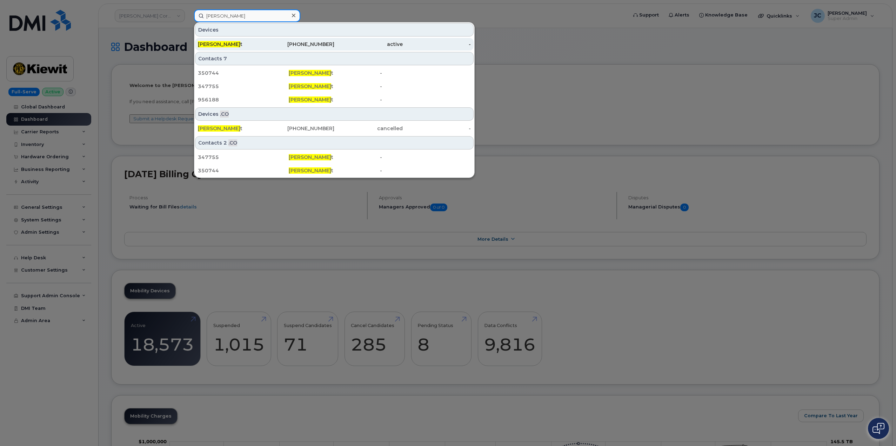
type input "[PERSON_NAME]"
click at [225, 42] on span "Randy Bennet" at bounding box center [219, 44] width 42 height 6
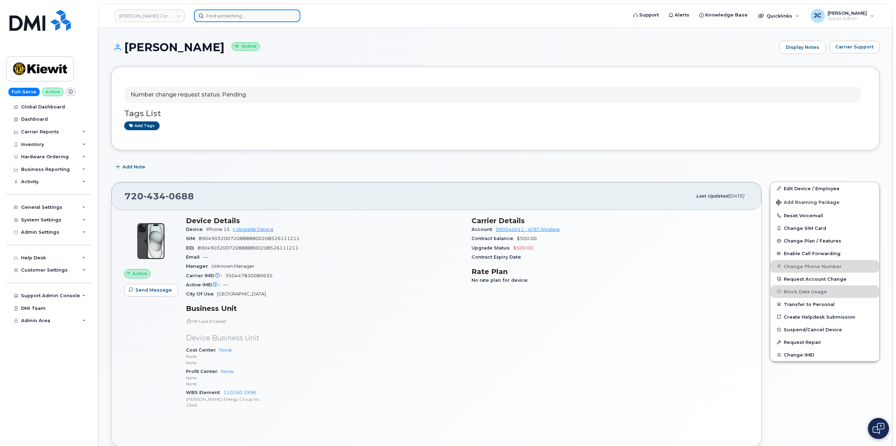
click at [229, 16] on input at bounding box center [247, 15] width 106 height 13
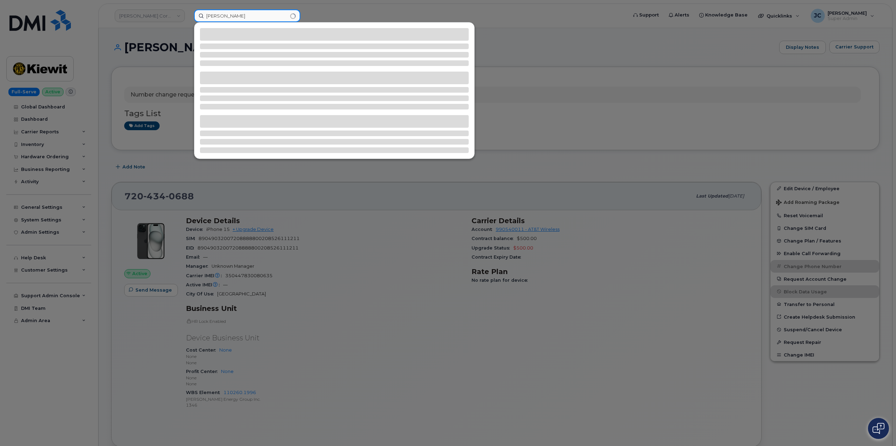
type input "randy bennett"
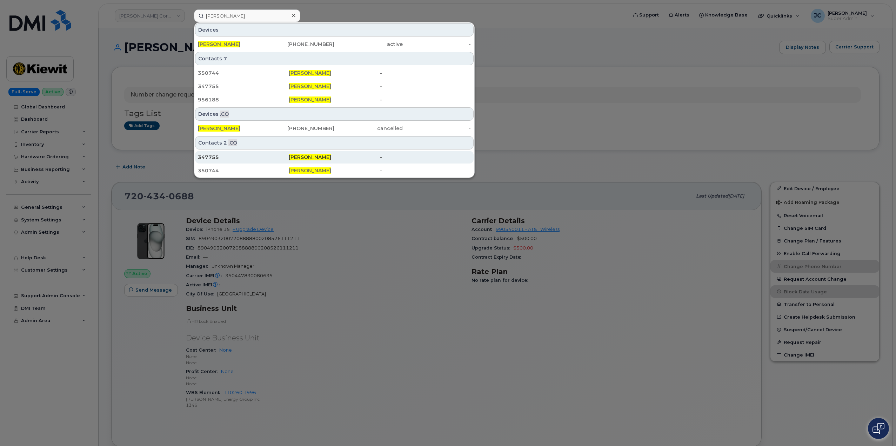
click at [212, 157] on div "347755" at bounding box center [243, 157] width 91 height 7
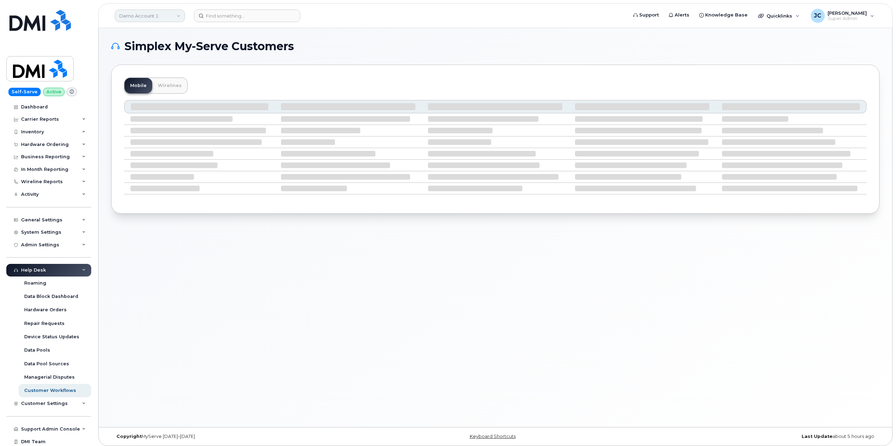
click at [179, 16] on link "Demo Account 1" at bounding box center [150, 15] width 70 height 13
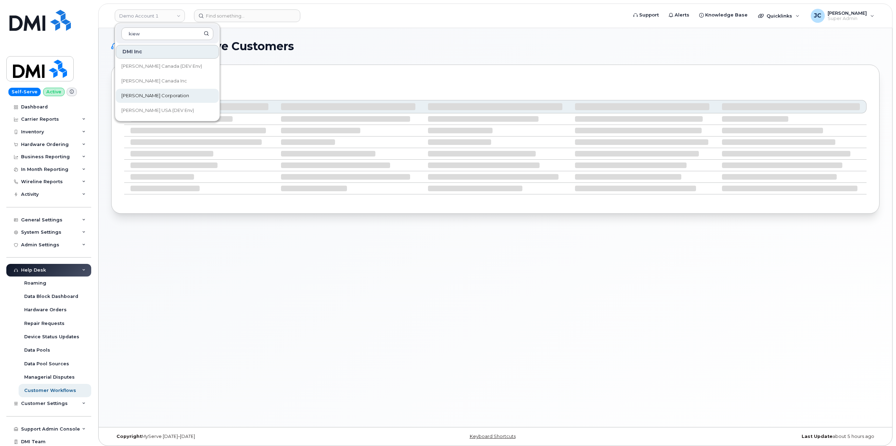
type input "kiew"
click at [145, 97] on span "[PERSON_NAME] Corporation" at bounding box center [155, 95] width 68 height 7
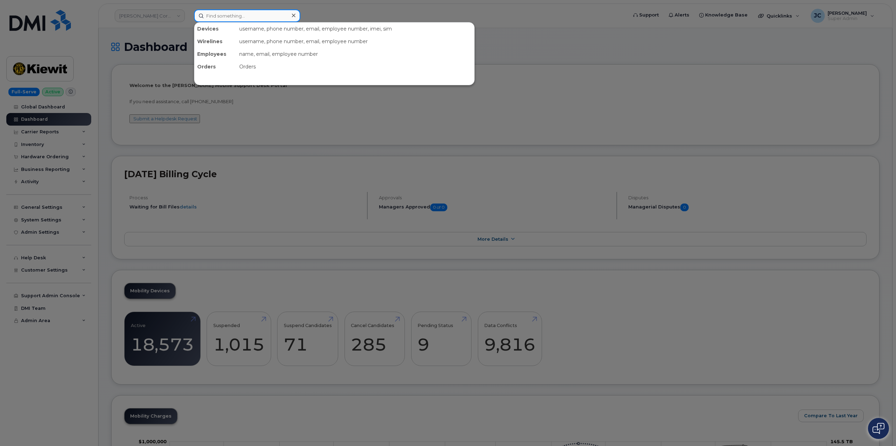
click at [218, 18] on input at bounding box center [247, 15] width 106 height 13
click at [251, 12] on input "[PERSON_NAME] been" at bounding box center [247, 15] width 106 height 13
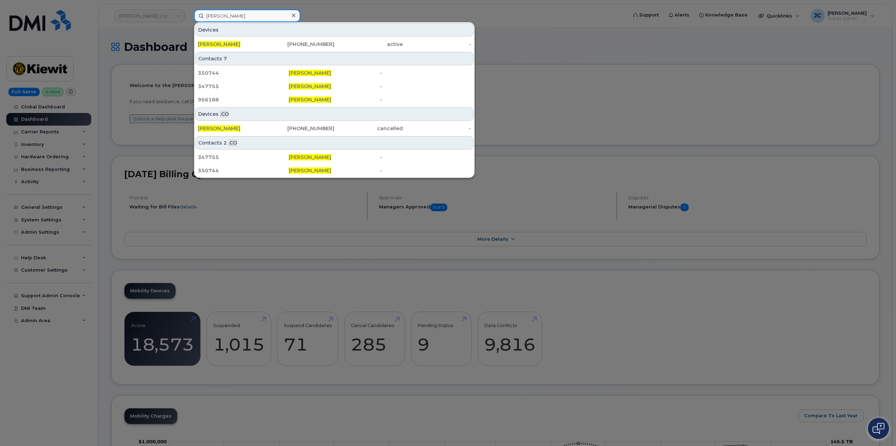
click at [219, 15] on input "[PERSON_NAME]" at bounding box center [247, 15] width 106 height 13
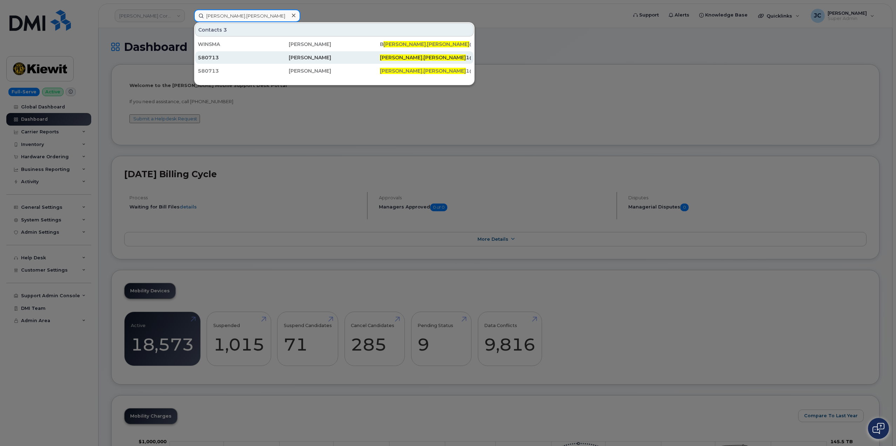
type input "[PERSON_NAME].[PERSON_NAME]"
click at [213, 56] on div "580713" at bounding box center [243, 57] width 91 height 7
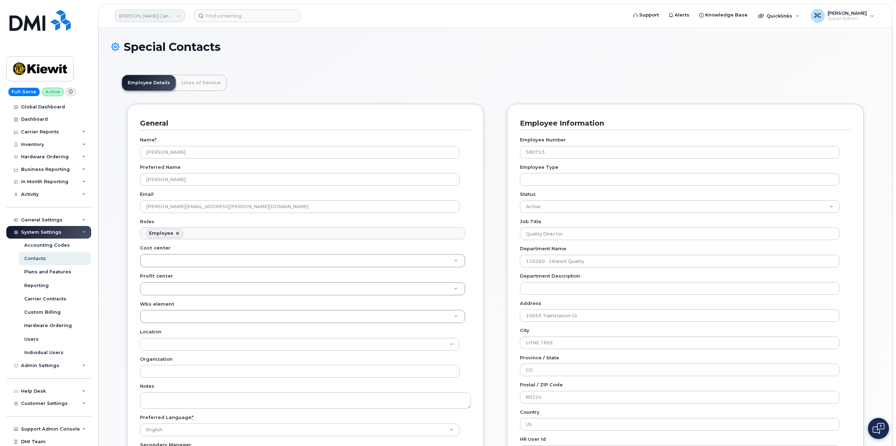
click at [179, 17] on link "Kiewit Canada Inc" at bounding box center [150, 15] width 70 height 13
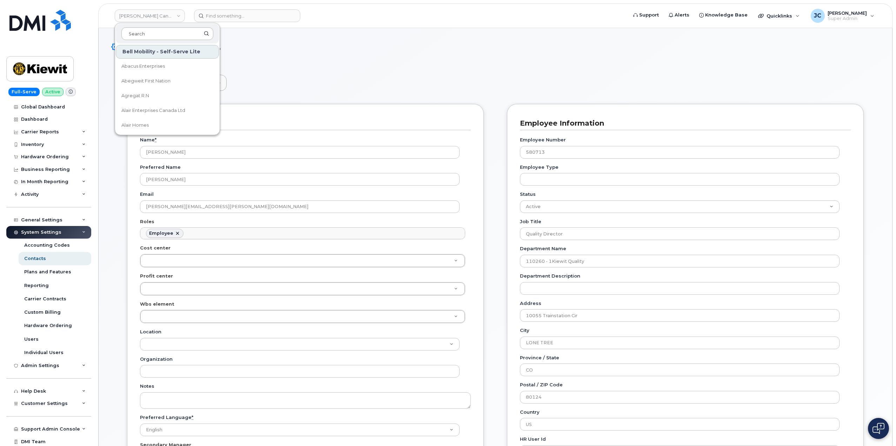
click at [153, 31] on input at bounding box center [167, 33] width 92 height 13
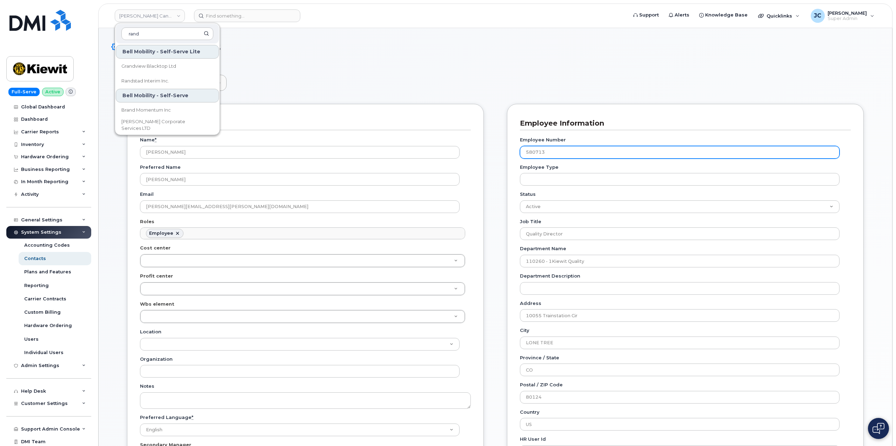
type input "rand"
drag, startPoint x: 555, startPoint y: 154, endPoint x: 520, endPoint y: 152, distance: 35.1
click at [520, 152] on input "580713" at bounding box center [679, 152] width 319 height 13
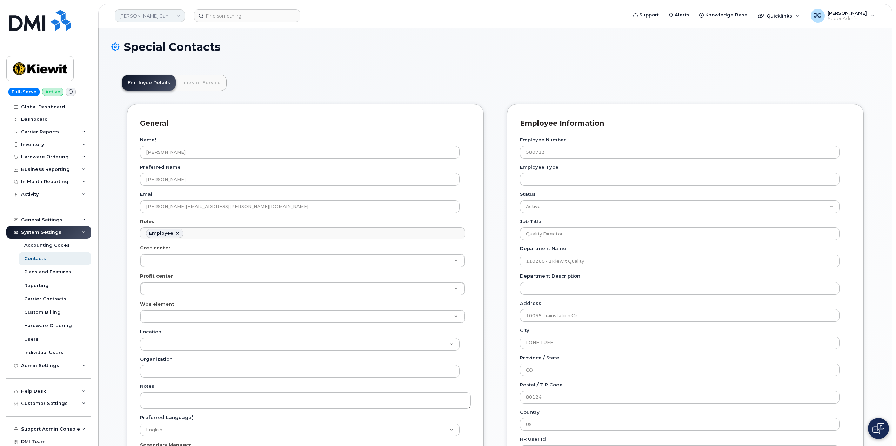
click at [149, 18] on link "Kiewit Canada Inc" at bounding box center [150, 15] width 70 height 13
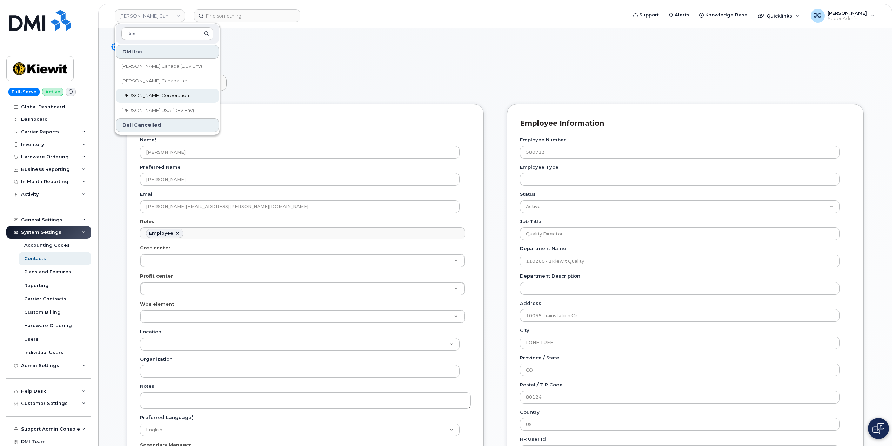
type input "kie"
click at [140, 94] on span "[PERSON_NAME] Corporation" at bounding box center [155, 95] width 68 height 7
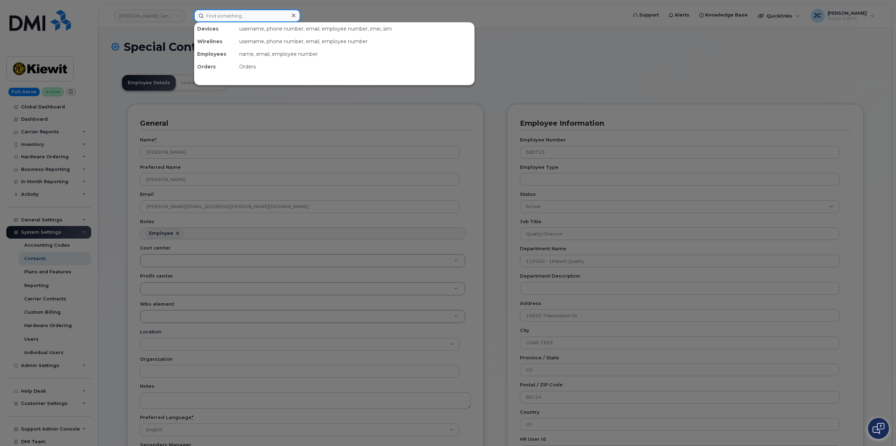
click at [231, 18] on input at bounding box center [247, 15] width 106 height 13
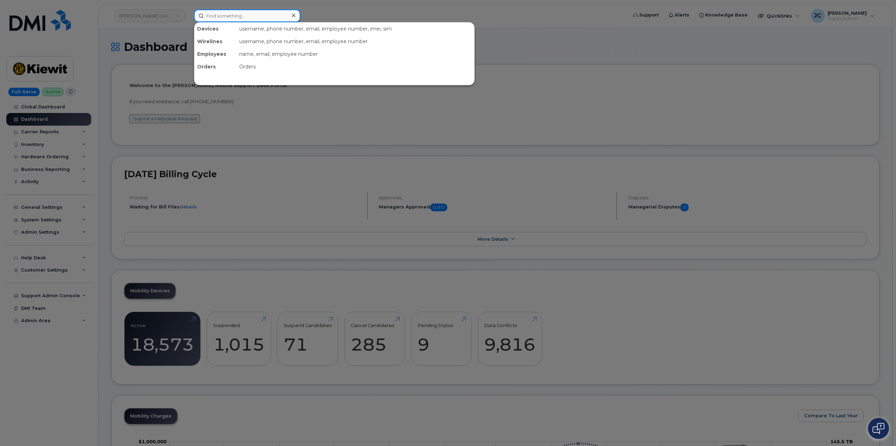
drag, startPoint x: 0, startPoint y: 0, endPoint x: 207, endPoint y: 14, distance: 207.7
click at [206, 14] on input at bounding box center [247, 15] width 106 height 13
paste input "580713"
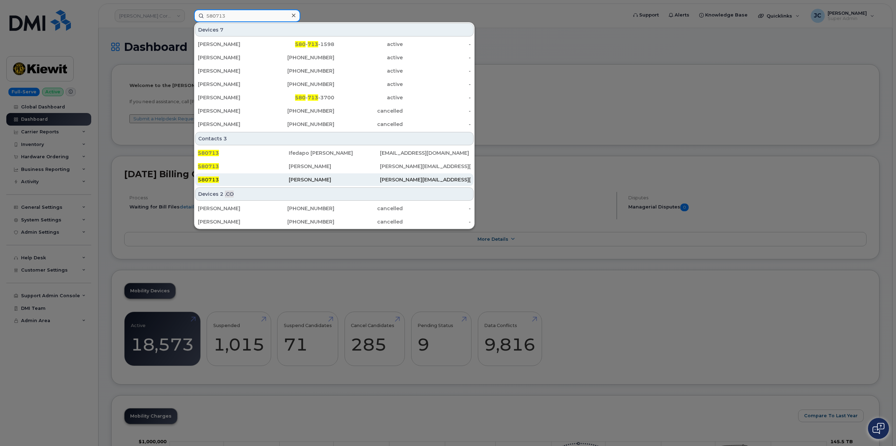
type input "580713"
click at [211, 180] on span "580713" at bounding box center [208, 179] width 21 height 6
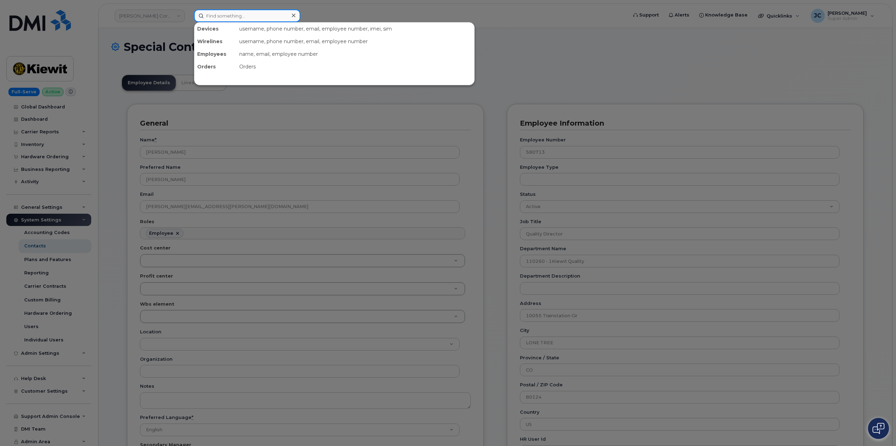
click at [236, 17] on input at bounding box center [247, 15] width 106 height 13
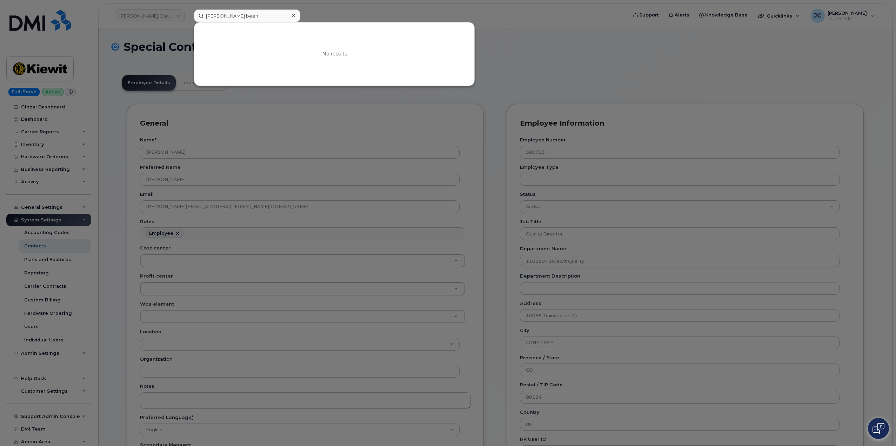
click at [117, 204] on div at bounding box center [448, 223] width 896 height 446
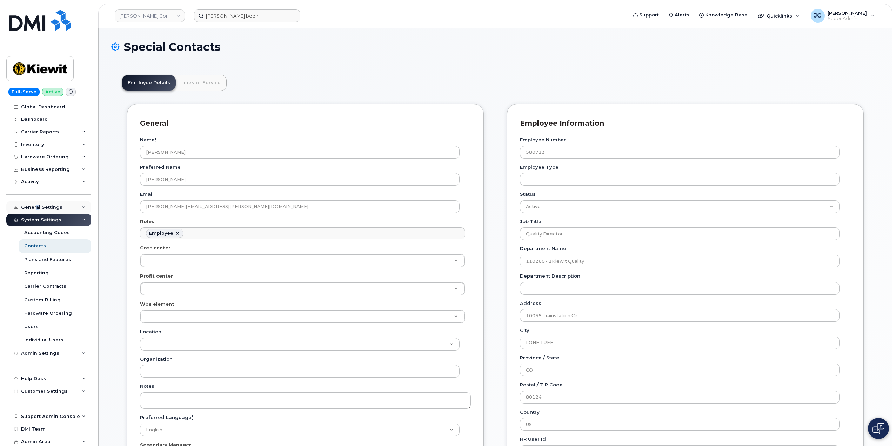
click at [37, 206] on div "General Settings" at bounding box center [41, 207] width 41 height 6
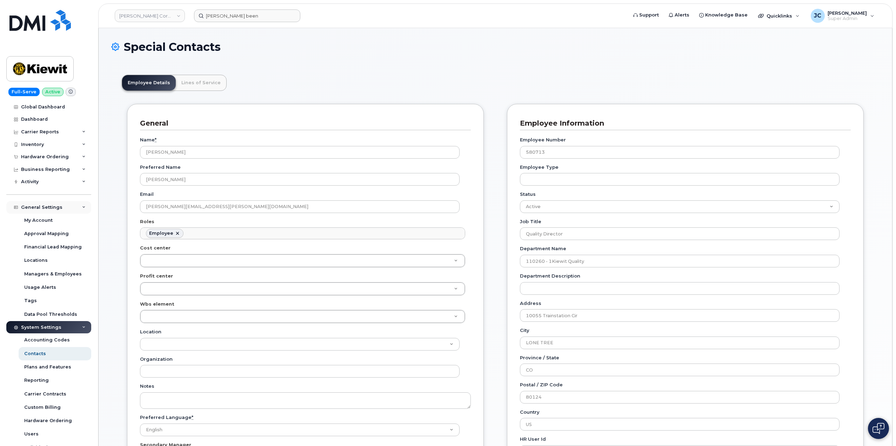
click at [42, 207] on div "General Settings" at bounding box center [41, 207] width 41 height 6
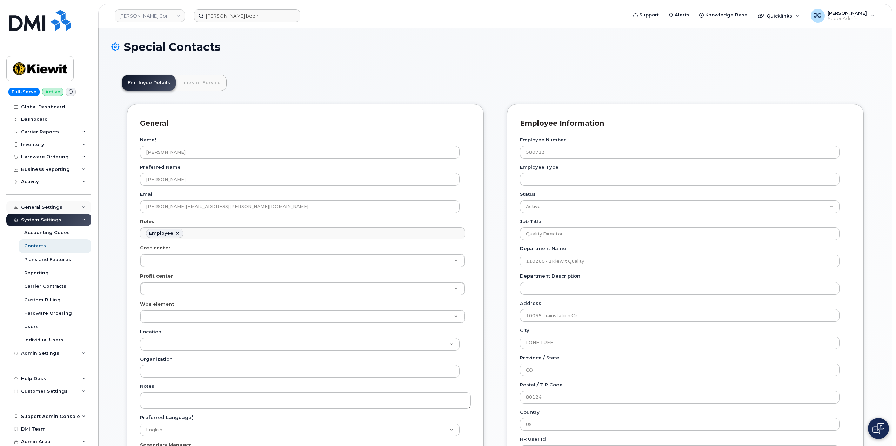
click at [46, 206] on div "General Settings" at bounding box center [41, 207] width 41 height 6
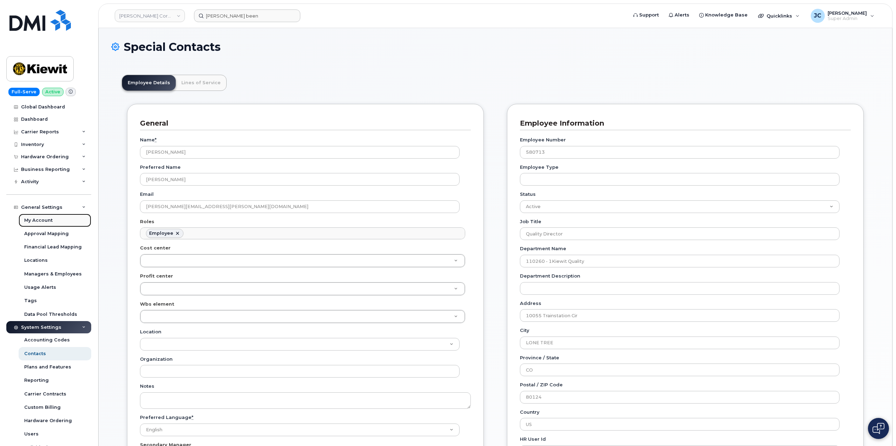
click at [44, 220] on div "My Account" at bounding box center [38, 220] width 28 height 6
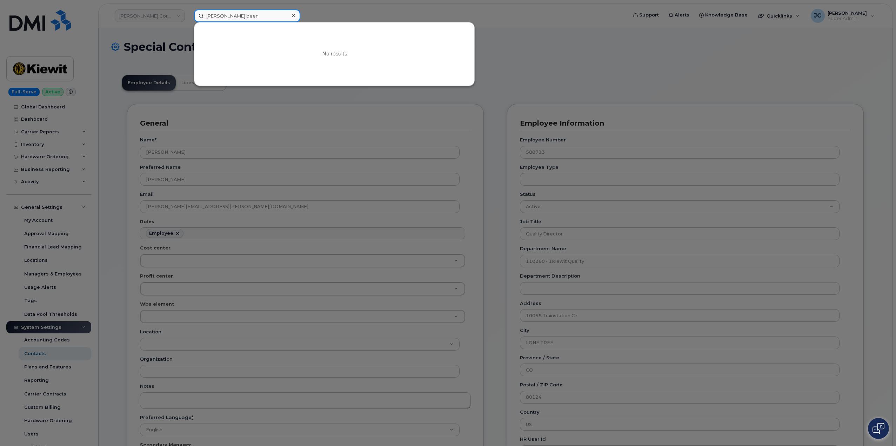
click at [252, 14] on input "randy been" at bounding box center [247, 15] width 106 height 13
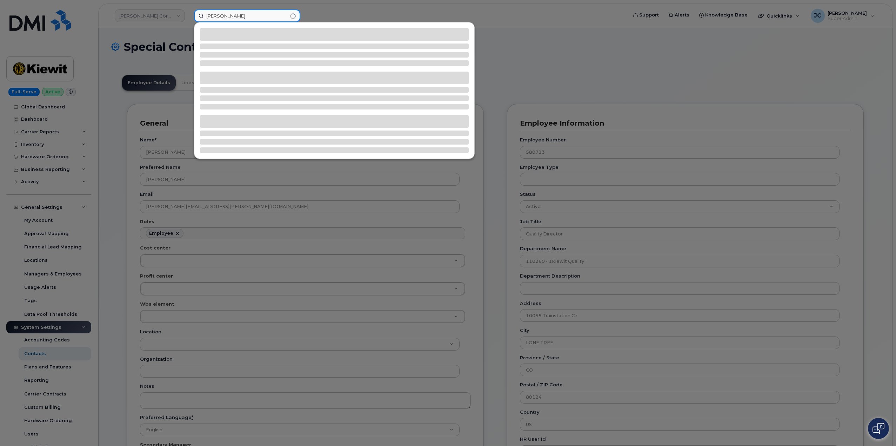
type input "randy bennett"
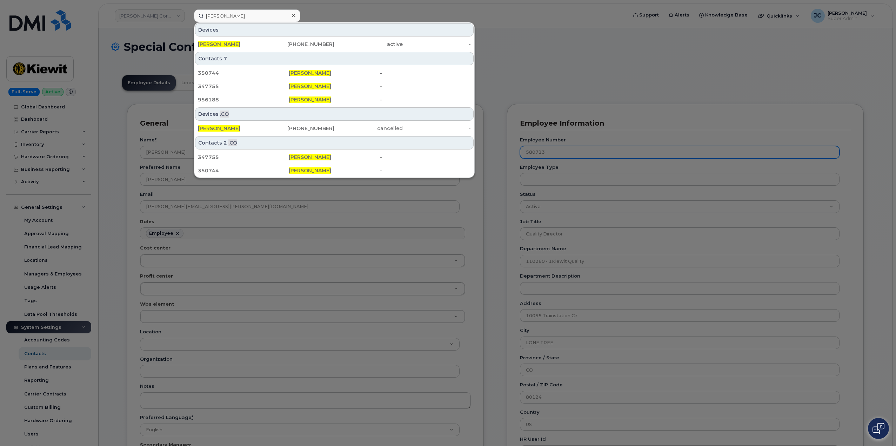
drag, startPoint x: 554, startPoint y: 150, endPoint x: 537, endPoint y: 150, distance: 17.5
click at [537, 151] on div at bounding box center [448, 223] width 896 height 446
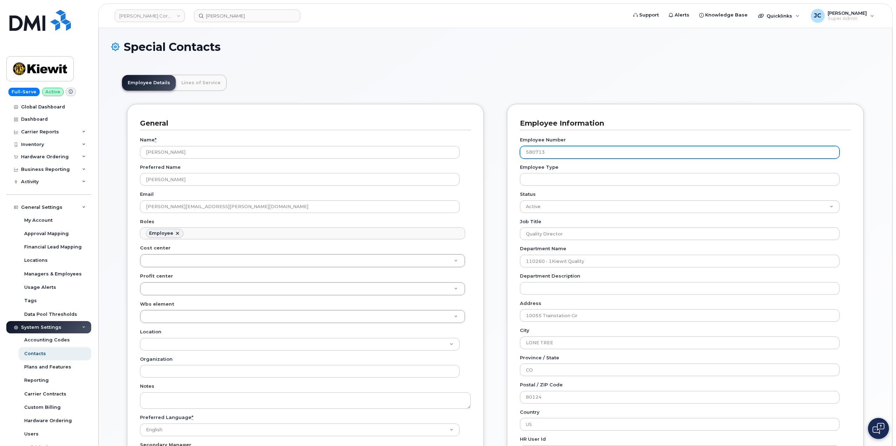
drag, startPoint x: 552, startPoint y: 150, endPoint x: 518, endPoint y: 153, distance: 34.9
click at [516, 153] on div "Employee Information Employee Number 580713 Employee Type Status Active On-Leav…" at bounding box center [685, 320] width 357 height 433
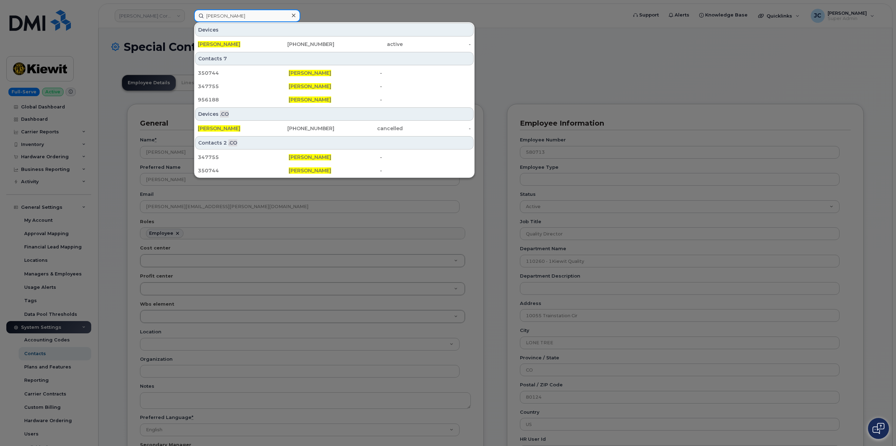
click at [232, 16] on input "randy bennett" at bounding box center [247, 15] width 106 height 13
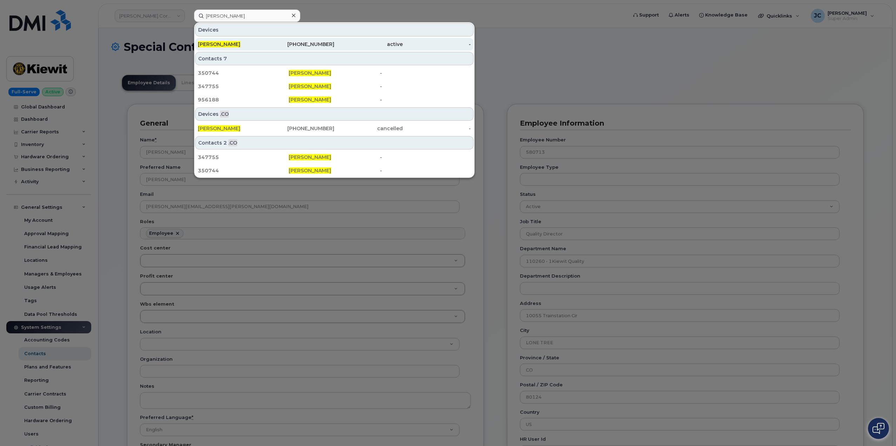
click at [230, 42] on span "Randy Bennett" at bounding box center [219, 44] width 42 height 6
click at [294, 16] on icon at bounding box center [294, 16] width 4 height 4
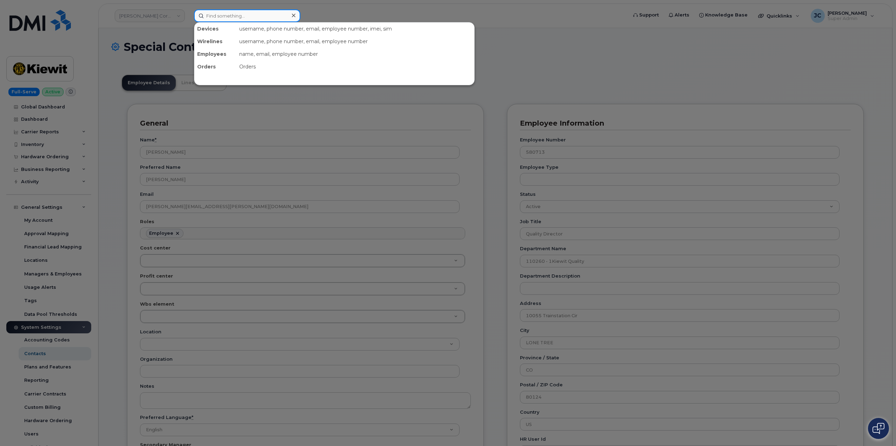
click at [243, 16] on input at bounding box center [247, 15] width 106 height 13
paste input "356767767785938"
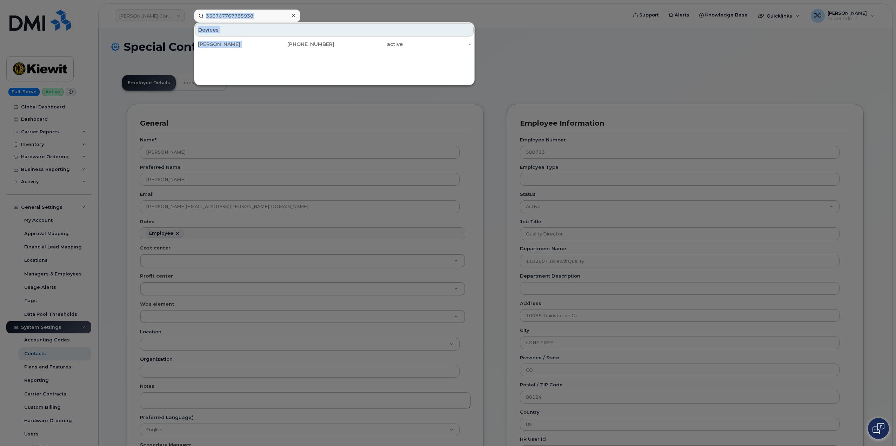
drag, startPoint x: 240, startPoint y: 13, endPoint x: 229, endPoint y: -5, distance: 20.9
click at [229, 0] on html "Kiewit Corporation 356767767785938 Devices BRENT CIFTJA 281-757-3323 active - S…" at bounding box center [448, 412] width 896 height 824
click at [283, 17] on input "356767767785938" at bounding box center [247, 15] width 106 height 13
drag, startPoint x: 280, startPoint y: 18, endPoint x: 104, endPoint y: 11, distance: 176.5
click at [188, 11] on div "356767767785938 Devices BRENT CIFTJA 281-757-3323 active -" at bounding box center [408, 15] width 440 height 13
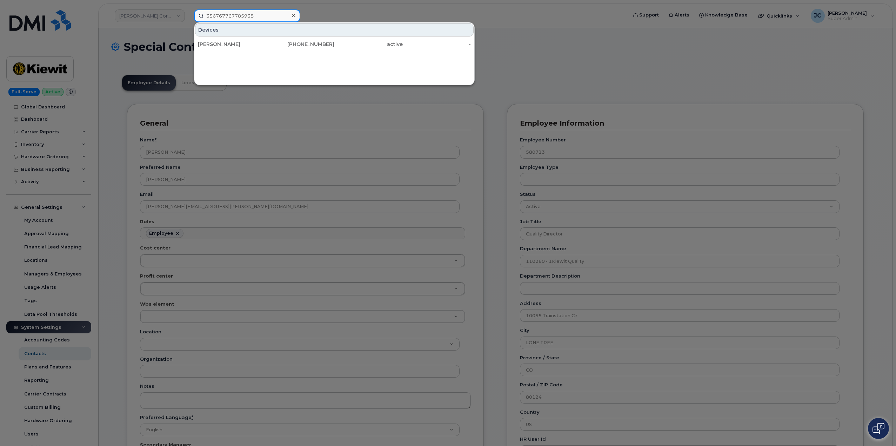
paste input "281-221-4511"
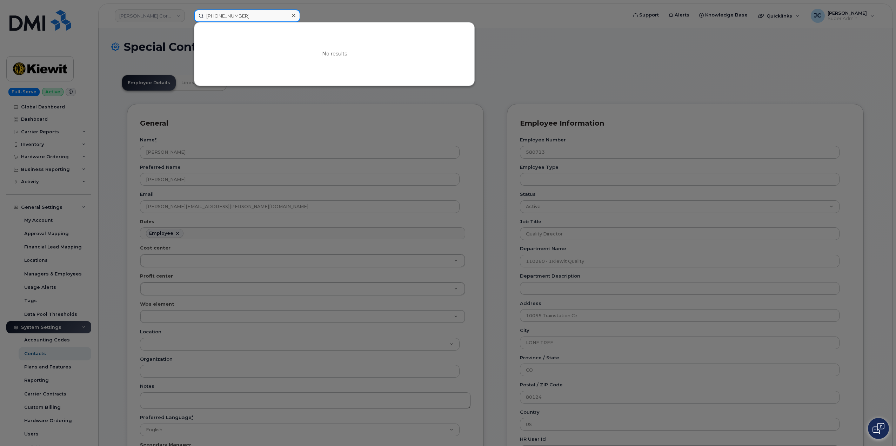
click at [216, 13] on input "281-221-4511" at bounding box center [247, 15] width 106 height 13
drag, startPoint x: 219, startPoint y: 17, endPoint x: 220, endPoint y: 23, distance: 5.7
click at [219, 18] on input "281-221-4511" at bounding box center [247, 15] width 106 height 13
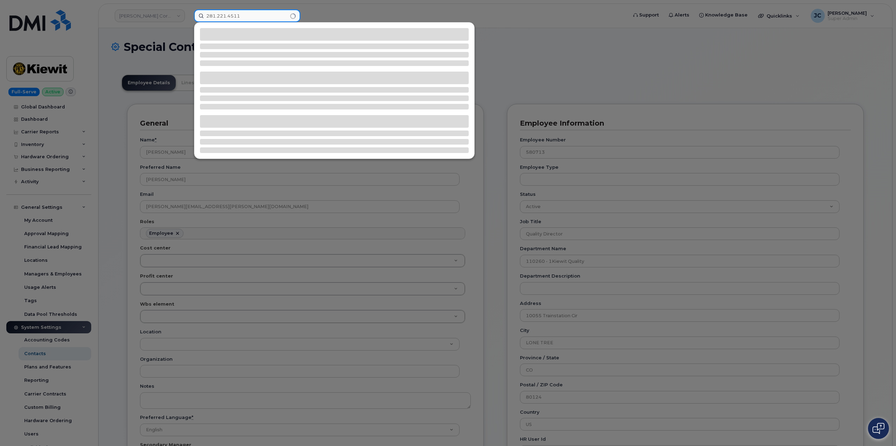
type input "281.221.4511"
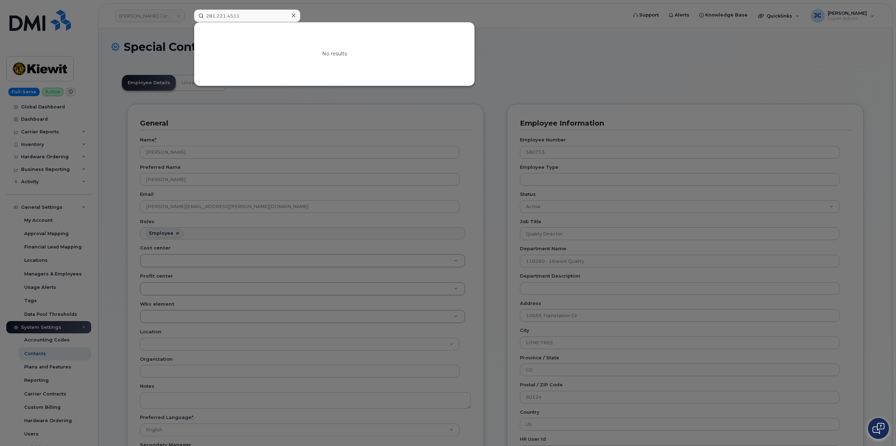
click at [326, 9] on div at bounding box center [448, 223] width 896 height 446
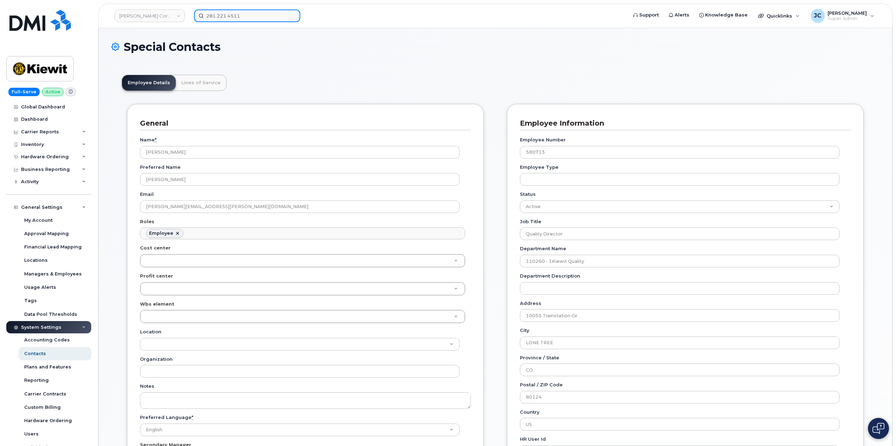
click at [253, 14] on input "281.221.4511" at bounding box center [247, 15] width 106 height 13
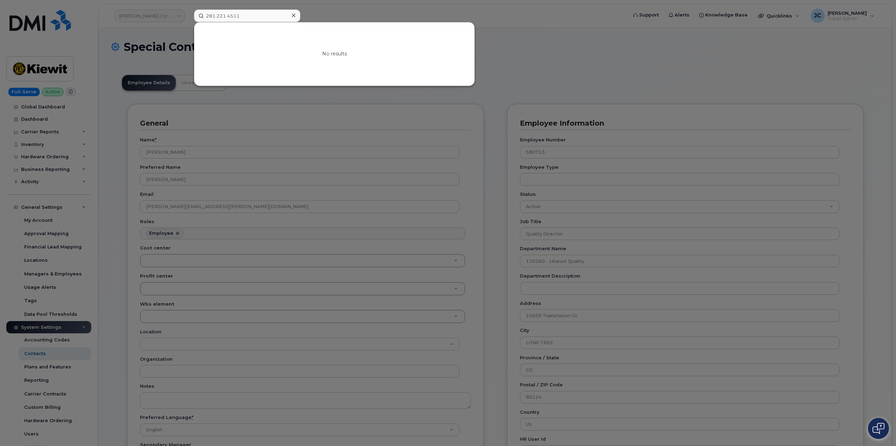
drag, startPoint x: 294, startPoint y: 15, endPoint x: 319, endPoint y: 12, distance: 26.1
click at [319, 14] on div "281.221.4511 No results" at bounding box center [408, 15] width 440 height 13
click at [318, 12] on div at bounding box center [448, 223] width 896 height 446
drag, startPoint x: 256, startPoint y: 16, endPoint x: 204, endPoint y: 13, distance: 52.0
click at [203, 15] on input "281.221.4511" at bounding box center [247, 15] width 106 height 13
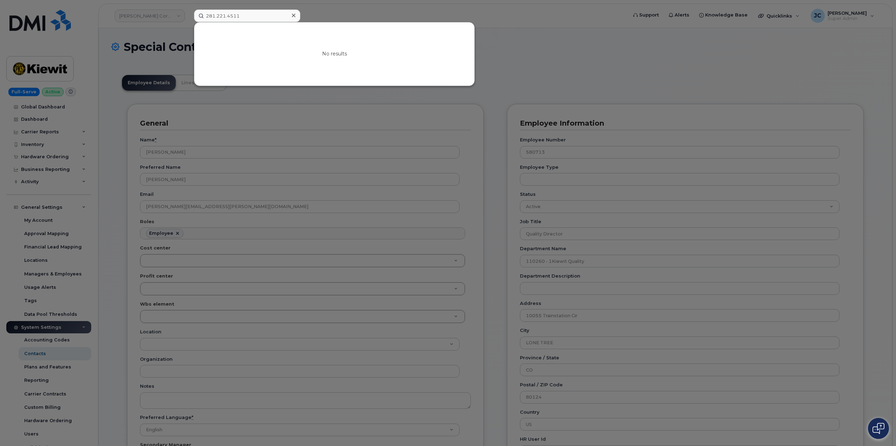
click at [292, 15] on icon at bounding box center [294, 16] width 4 height 6
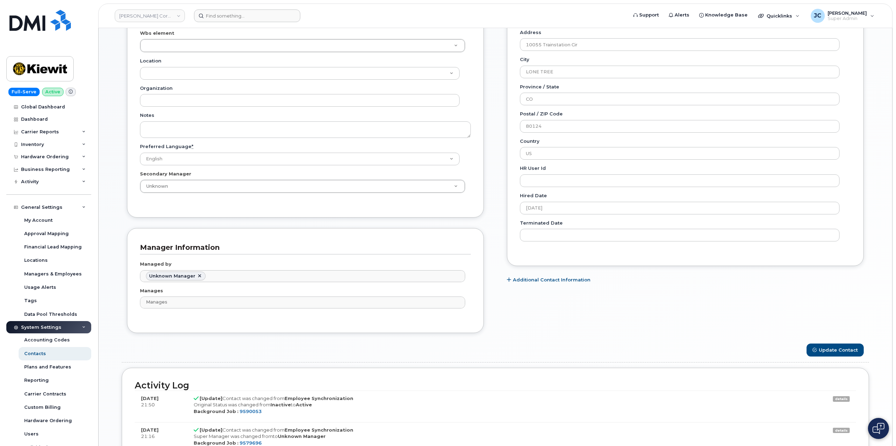
scroll to position [133, 0]
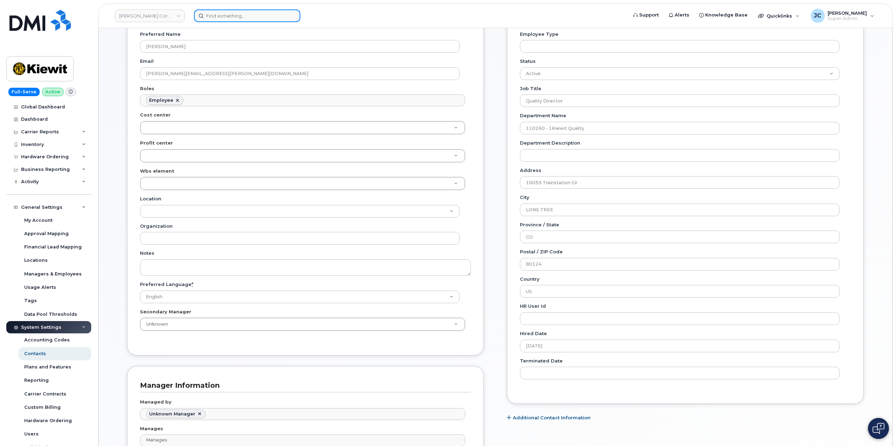
click at [231, 12] on input at bounding box center [247, 15] width 106 height 13
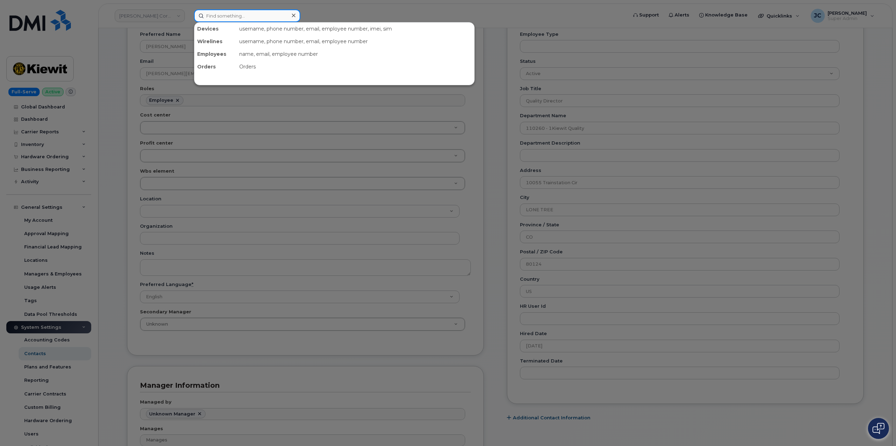
paste input "580713"
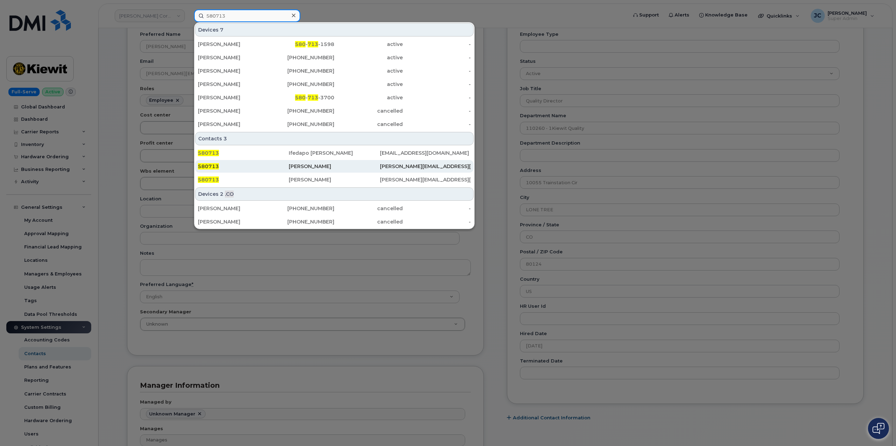
type input "580713"
click at [211, 165] on span "580713" at bounding box center [208, 166] width 21 height 6
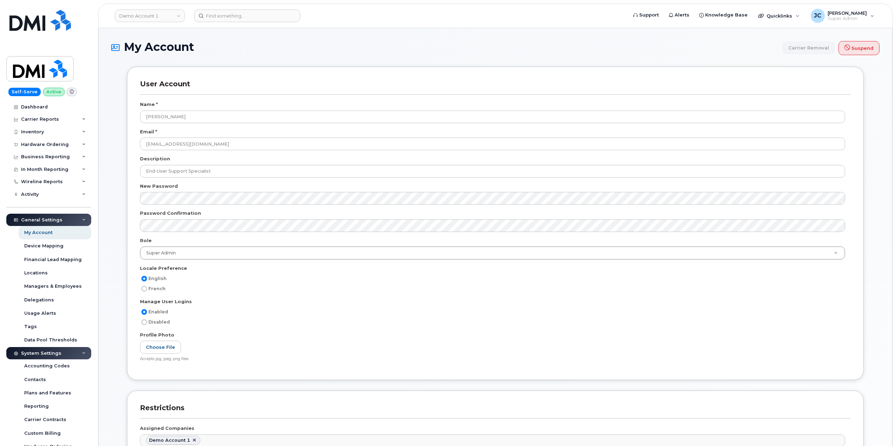
scroll to position [1087, 0]
click at [42, 231] on div "My Account" at bounding box center [38, 232] width 28 height 6
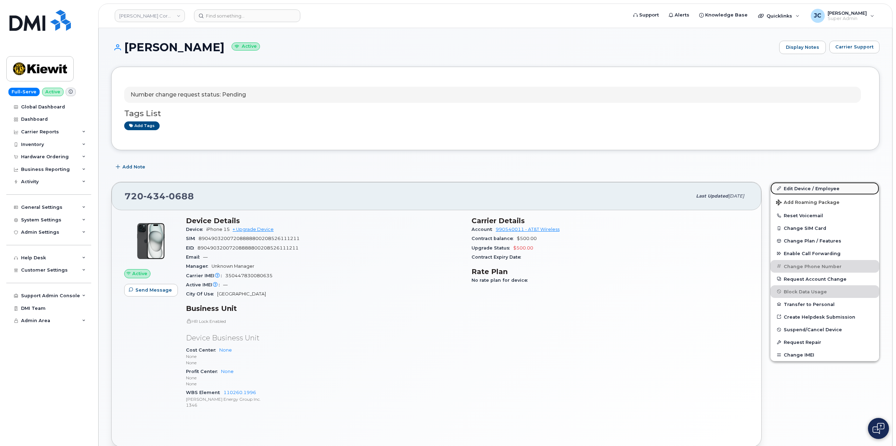
click at [809, 187] on link "Edit Device / Employee" at bounding box center [824, 188] width 109 height 13
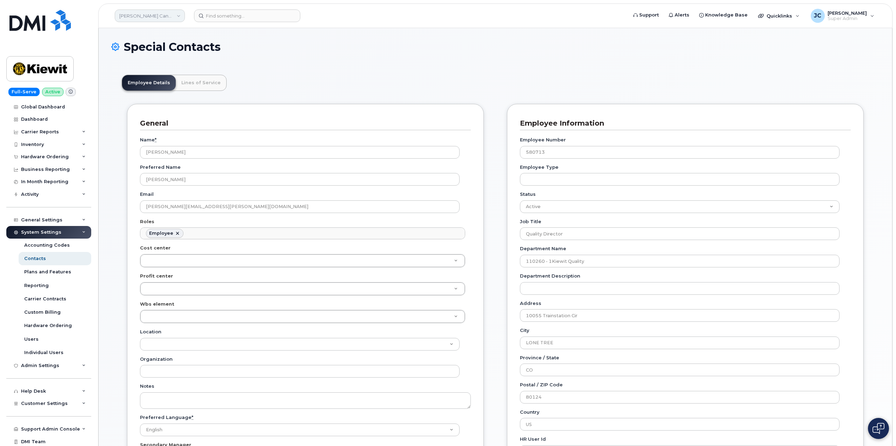
click at [174, 13] on link "[PERSON_NAME] Canada Inc" at bounding box center [150, 15] width 70 height 13
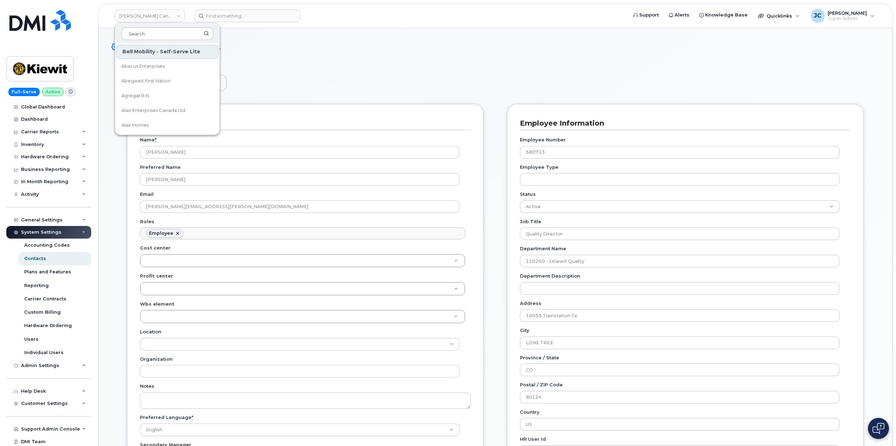
click at [159, 31] on input at bounding box center [167, 33] width 92 height 13
type input "kiew"
click at [148, 82] on span "[PERSON_NAME] Canada Inc" at bounding box center [154, 81] width 66 height 7
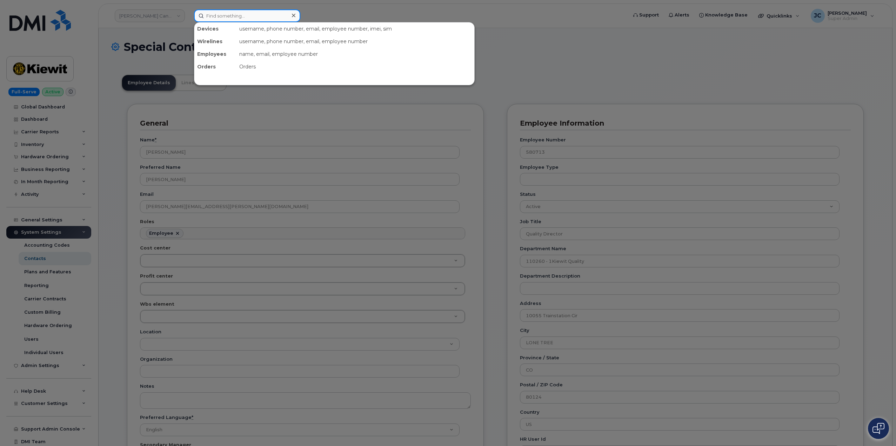
click at [226, 17] on input at bounding box center [247, 15] width 106 height 13
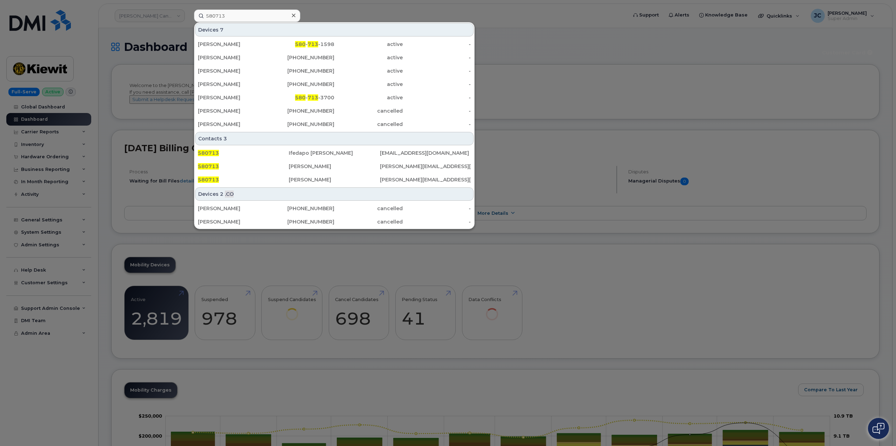
drag, startPoint x: 229, startPoint y: 15, endPoint x: 185, endPoint y: 105, distance: 100.5
click at [228, 15] on input "580713" at bounding box center [247, 15] width 106 height 13
drag, startPoint x: 234, startPoint y: 15, endPoint x: 175, endPoint y: 13, distance: 59.3
click at [188, 13] on div "580713 Devices 7 MARK MOTT 580 - 713 -1598 active - Alex Irving 506-650-7535 ac…" at bounding box center [408, 15] width 440 height 13
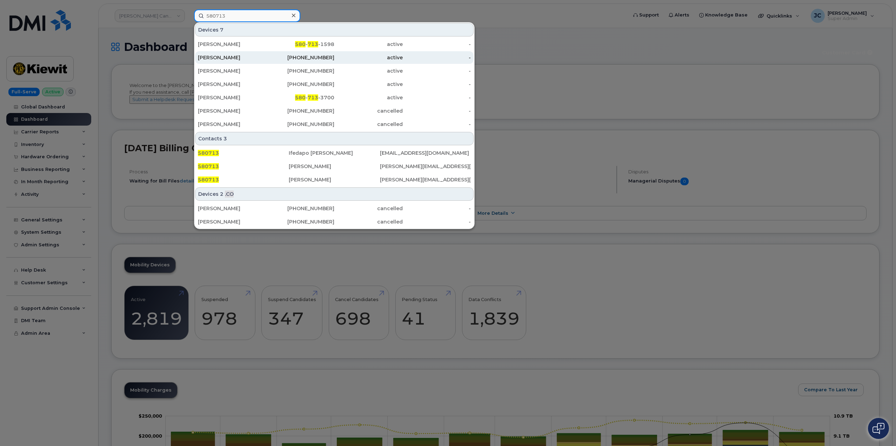
paste input "281-221-4511"
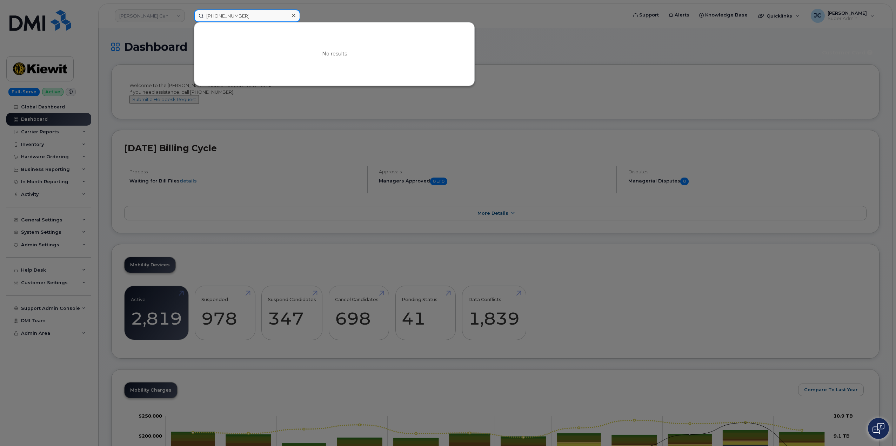
click at [219, 16] on input "281-221-4511" at bounding box center [247, 15] width 106 height 13
drag, startPoint x: 216, startPoint y: 17, endPoint x: 220, endPoint y: 22, distance: 6.0
click at [218, 17] on input "281-221-4511" at bounding box center [247, 15] width 106 height 13
drag, startPoint x: 229, startPoint y: 16, endPoint x: 231, endPoint y: 25, distance: 9.4
click at [229, 19] on input "281.221-4511" at bounding box center [247, 15] width 106 height 13
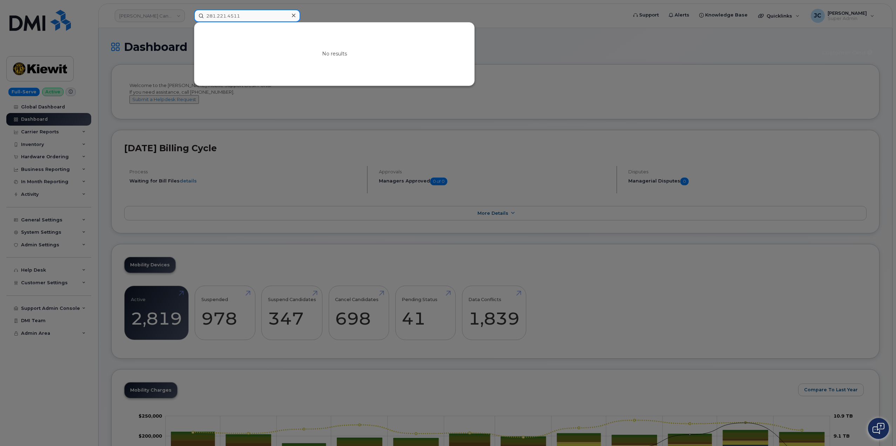
type input "281.221.4511"
click at [180, 19] on div at bounding box center [448, 223] width 896 height 446
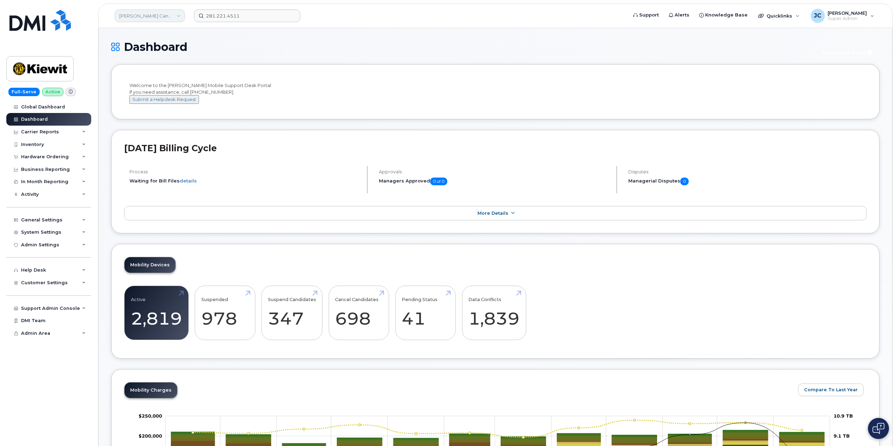
click at [180, 18] on link "Kiewit Canada Inc" at bounding box center [150, 15] width 70 height 13
type input "kie"
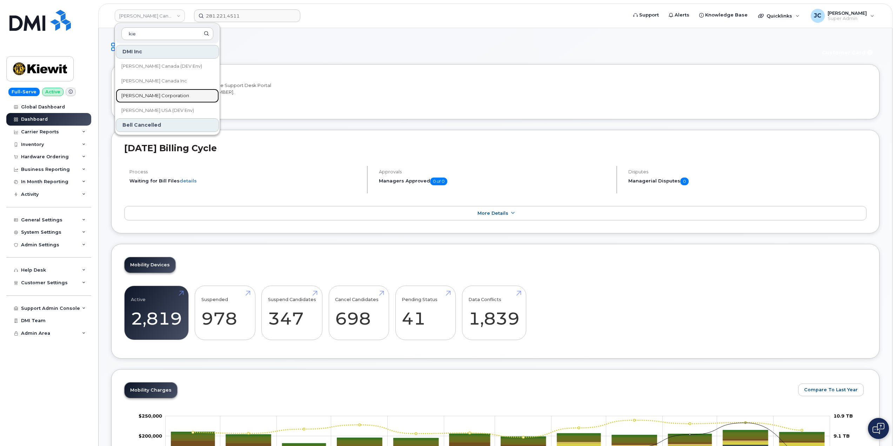
click at [151, 97] on span "[PERSON_NAME] Corporation" at bounding box center [155, 95] width 68 height 7
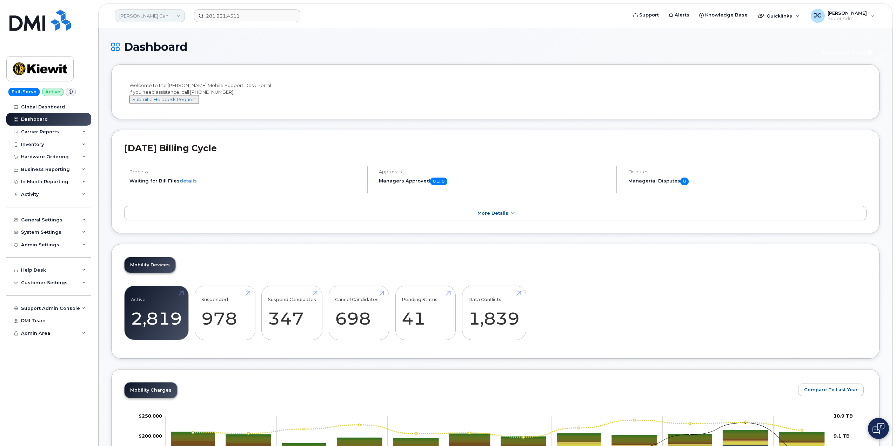
click at [177, 14] on link "Kiewit Canada Inc" at bounding box center [150, 15] width 70 height 13
type input "kie"
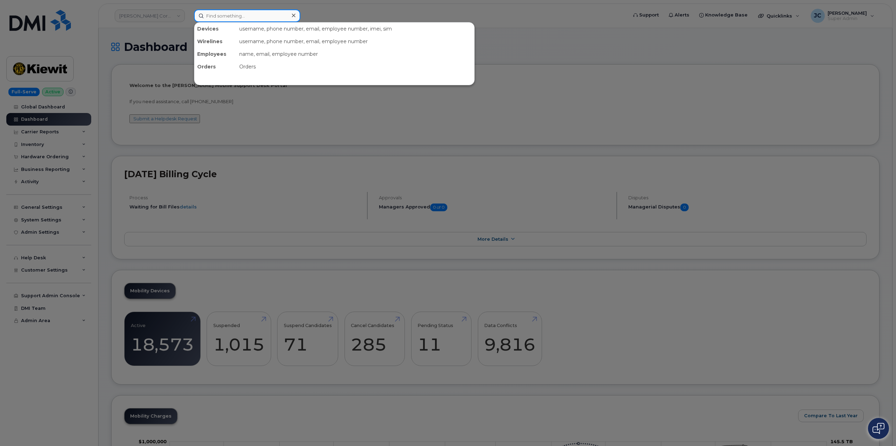
click at [248, 18] on input at bounding box center [247, 15] width 106 height 13
paste input "[PHONE_NUMBER]"
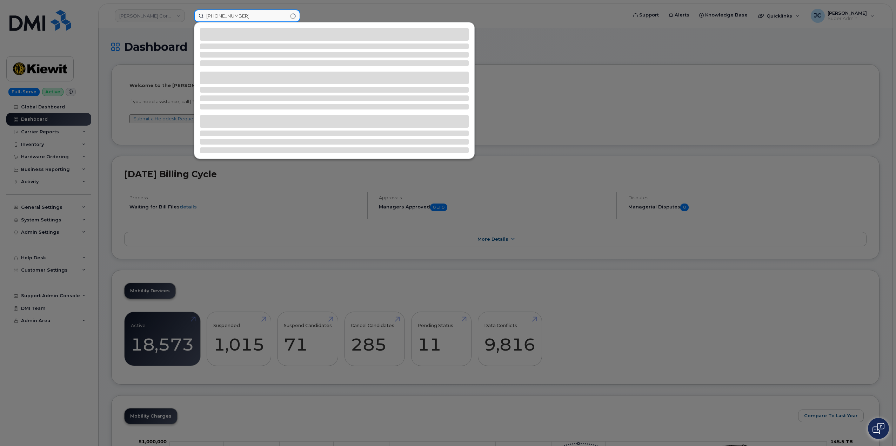
drag, startPoint x: 218, startPoint y: 16, endPoint x: 218, endPoint y: 20, distance: 3.9
click at [218, 17] on input "[PHONE_NUMBER]" at bounding box center [247, 15] width 106 height 13
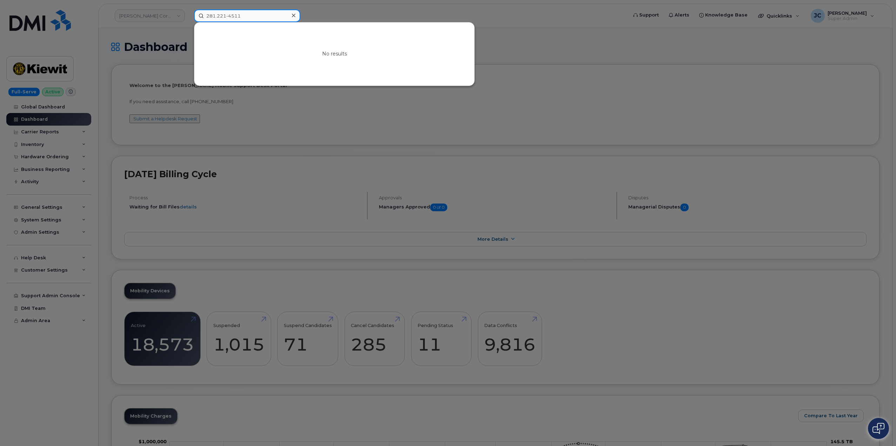
type input "281.221-4511"
click at [295, 16] on icon at bounding box center [294, 16] width 4 height 6
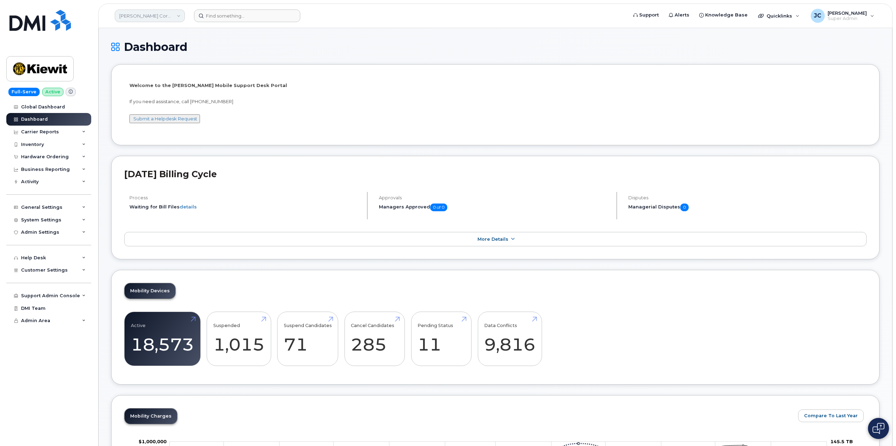
click at [177, 16] on link "Kiewit Corporation" at bounding box center [150, 15] width 70 height 13
type input "kiew"
click at [144, 82] on span "[PERSON_NAME] Canada Inc" at bounding box center [154, 81] width 66 height 7
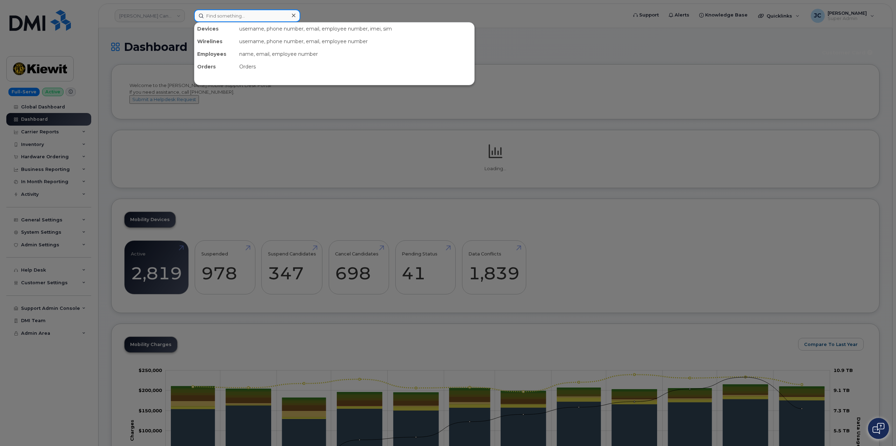
click at [240, 15] on input at bounding box center [247, 15] width 106 height 13
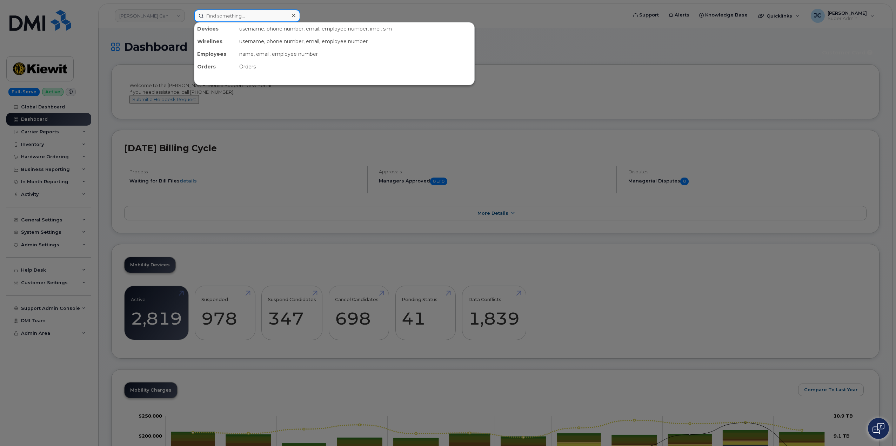
paste input "281.221.4511"
drag, startPoint x: 253, startPoint y: 18, endPoint x: 148, endPoint y: 27, distance: 105.6
click at [188, 22] on div "281.221.4511 No results" at bounding box center [408, 15] width 440 height 13
paste input "7204340688"
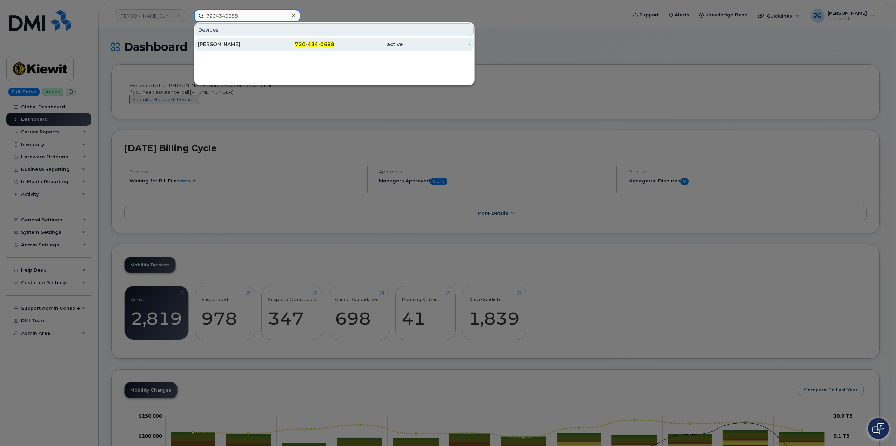
type input "7204340688"
click at [230, 44] on div "[PERSON_NAME]" at bounding box center [232, 44] width 68 height 7
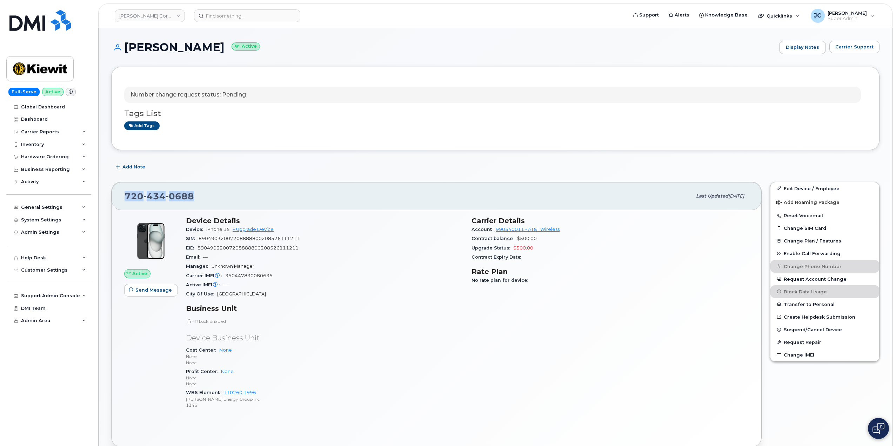
drag, startPoint x: 194, startPoint y: 196, endPoint x: 123, endPoint y: 197, distance: 70.5
click at [120, 200] on div "[PHONE_NUMBER] Last updated [DATE]" at bounding box center [436, 196] width 649 height 28
copy span "[PHONE_NUMBER]"
drag, startPoint x: 274, startPoint y: 276, endPoint x: 225, endPoint y: 275, distance: 48.8
click at [225, 275] on div "Carrier IMEI Carrier IMEI is reported during the last billing cycle or change o…" at bounding box center [324, 275] width 277 height 9
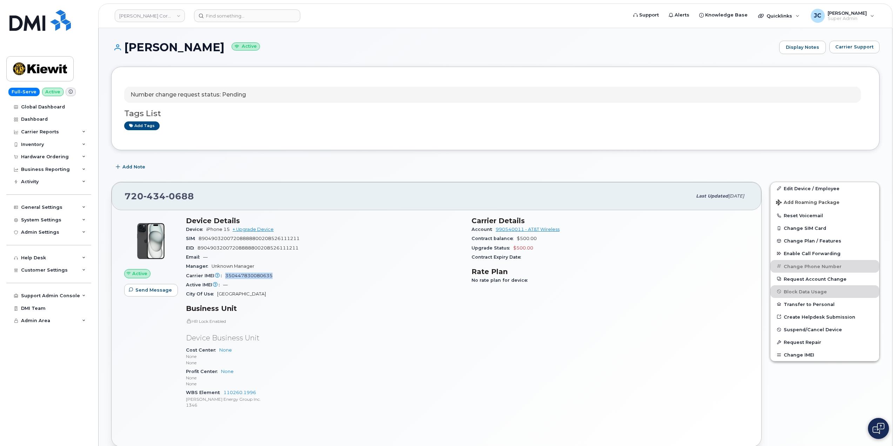
copy span "350447830080635"
